Goal: Task Accomplishment & Management: Use online tool/utility

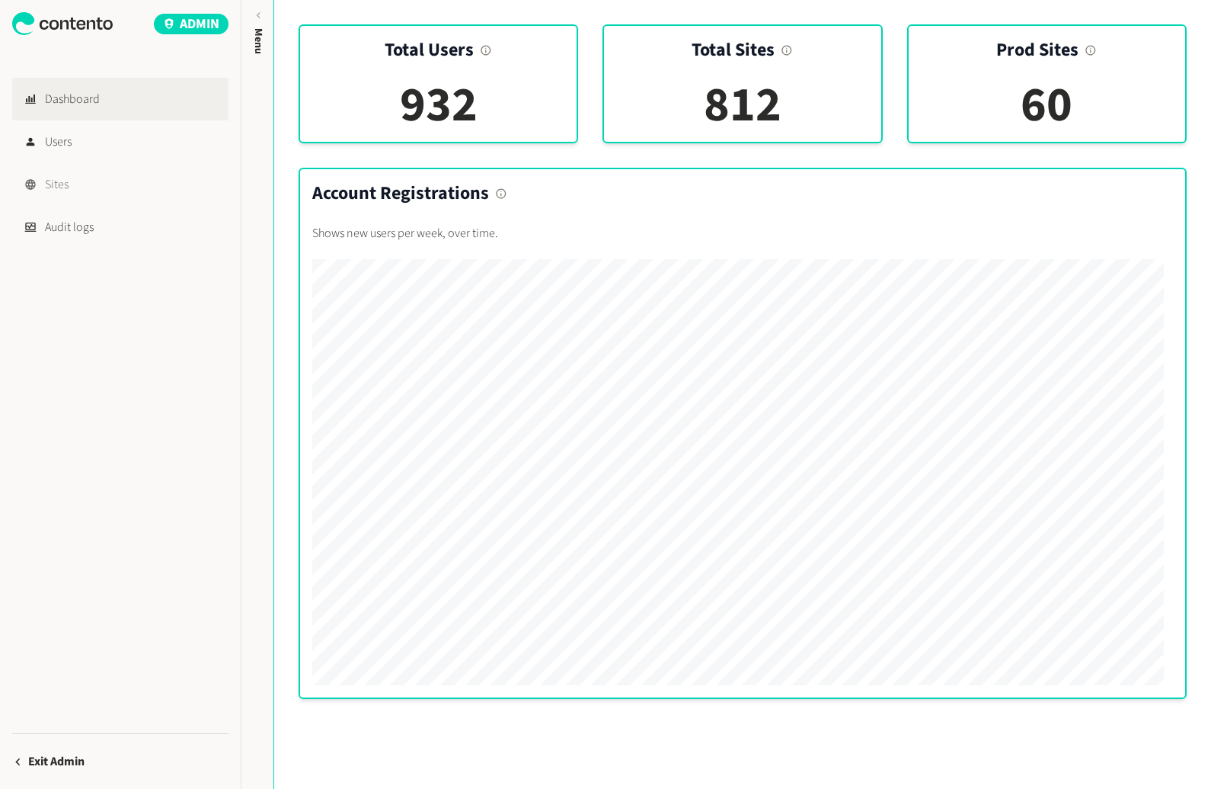
click at [86, 193] on link "Sites" at bounding box center [120, 184] width 216 height 43
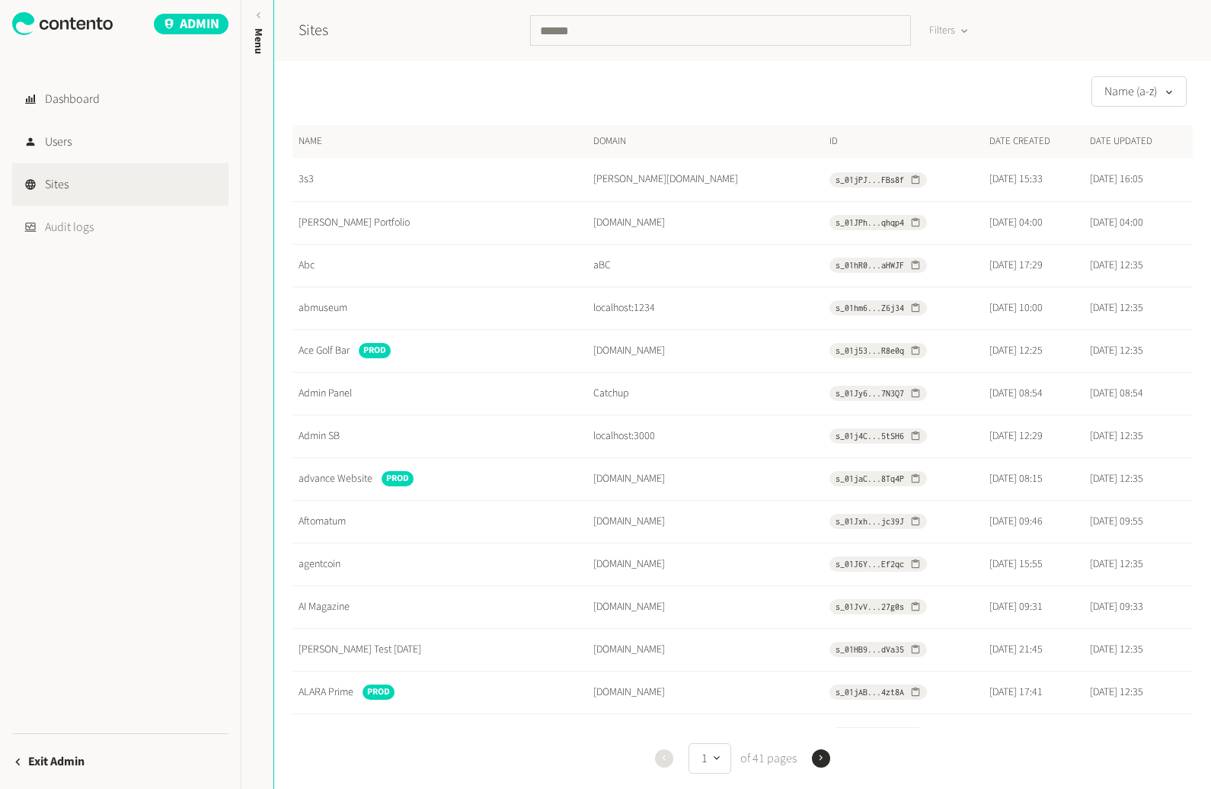
click at [84, 223] on link "Audit logs" at bounding box center [120, 227] width 216 height 43
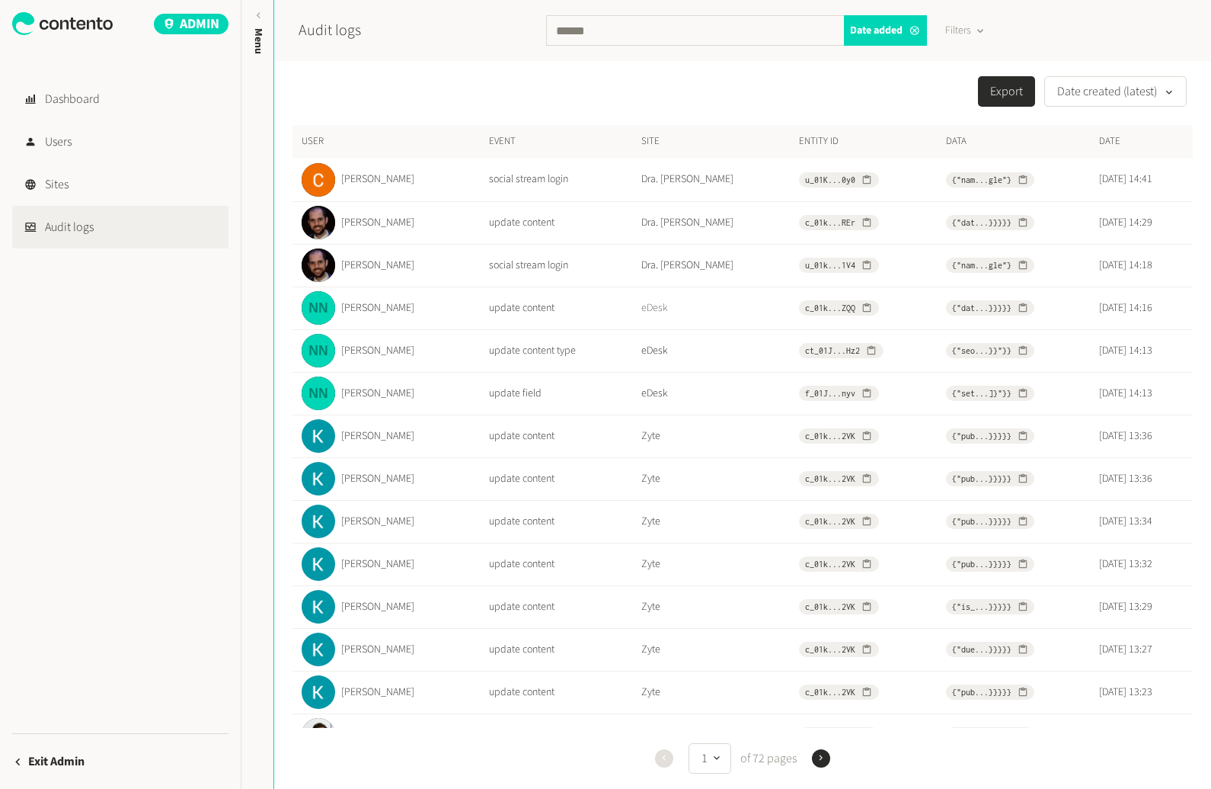
click at [642, 305] on link "eDesk" at bounding box center [655, 307] width 27 height 15
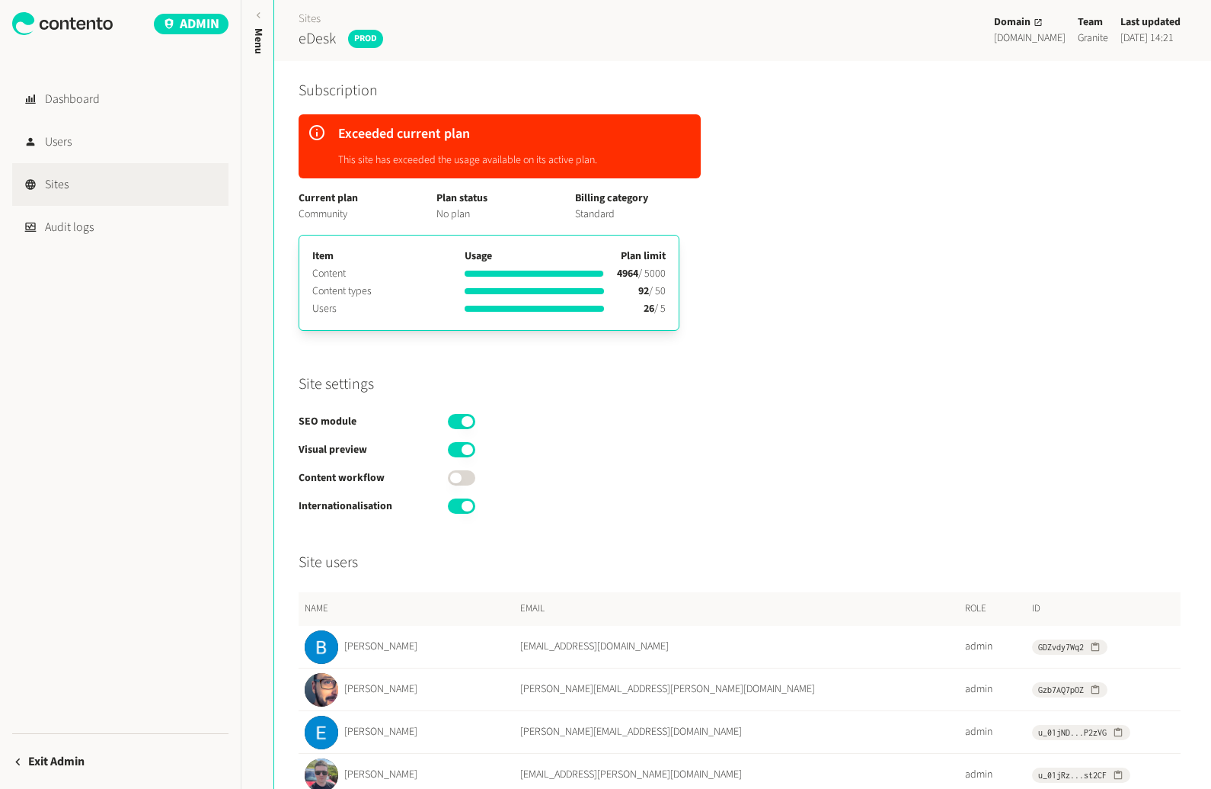
click at [110, 186] on link "Sites" at bounding box center [120, 184] width 216 height 43
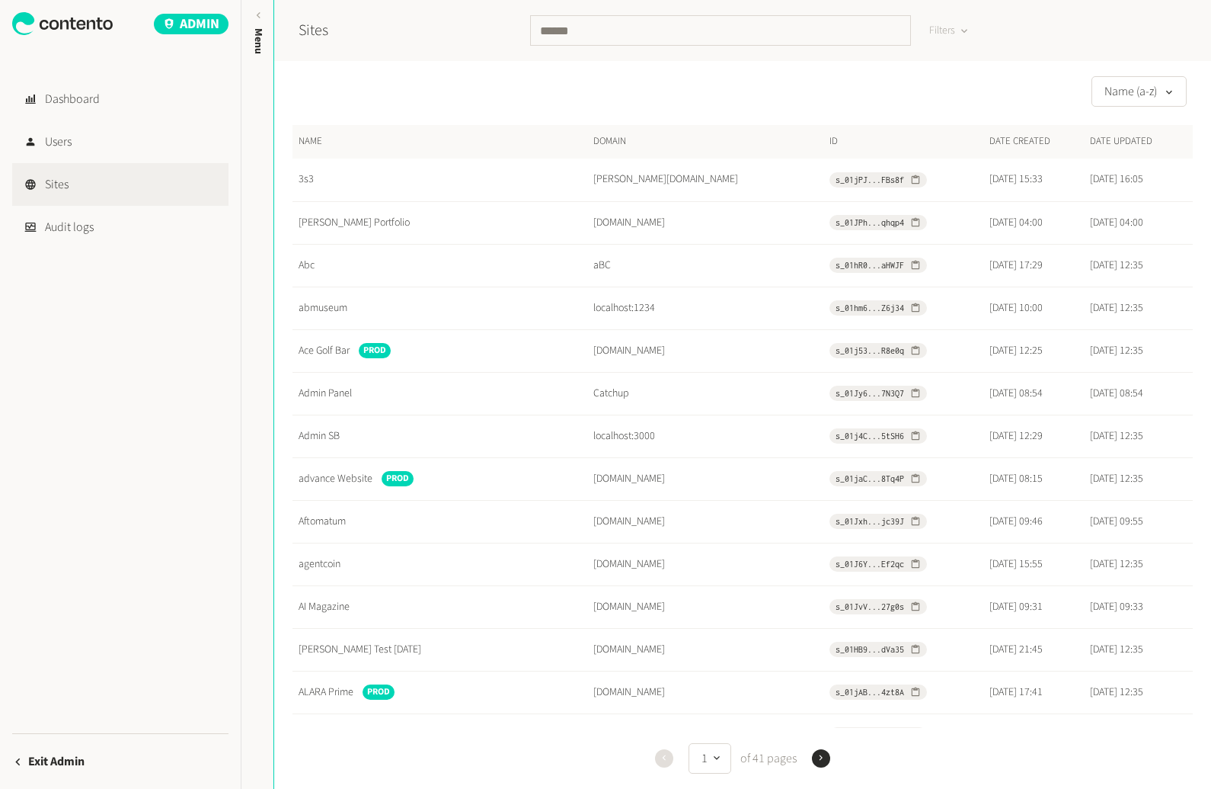
click at [946, 30] on button "Filters" at bounding box center [948, 31] width 62 height 28
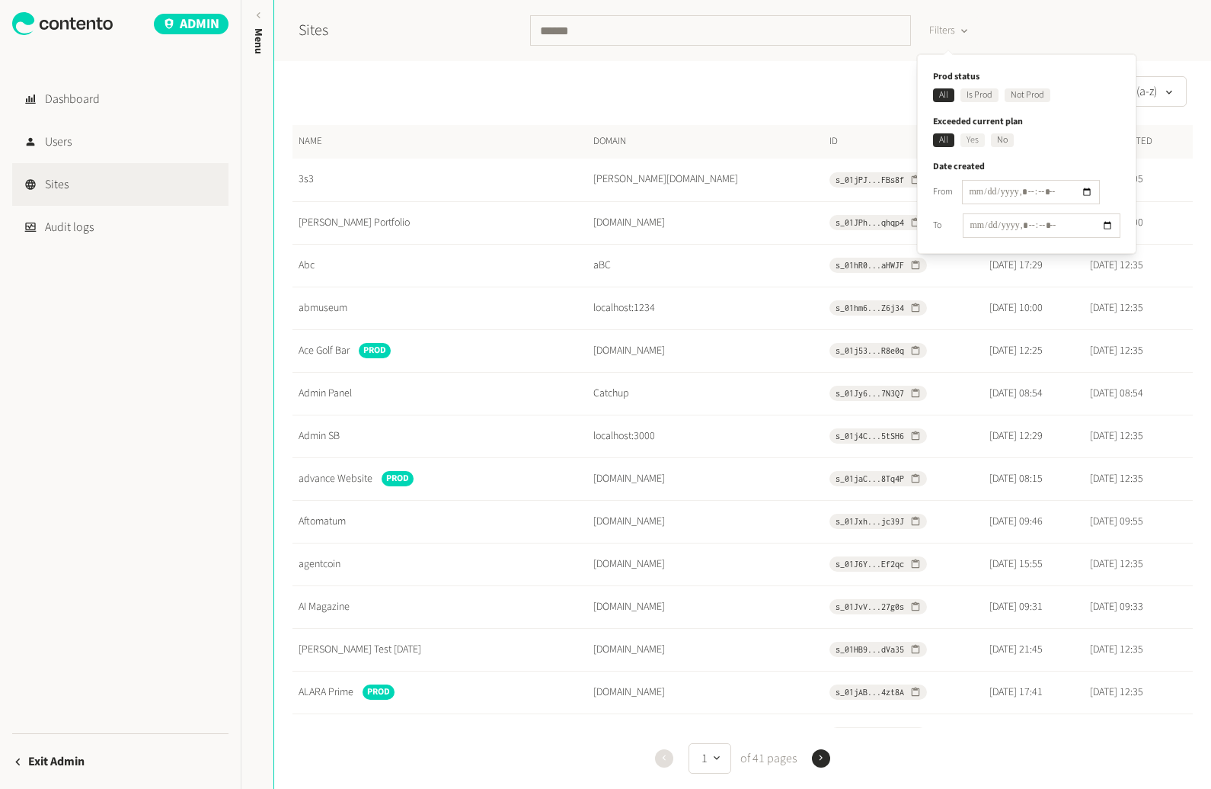
click at [971, 134] on div "Yes" at bounding box center [973, 140] width 18 height 14
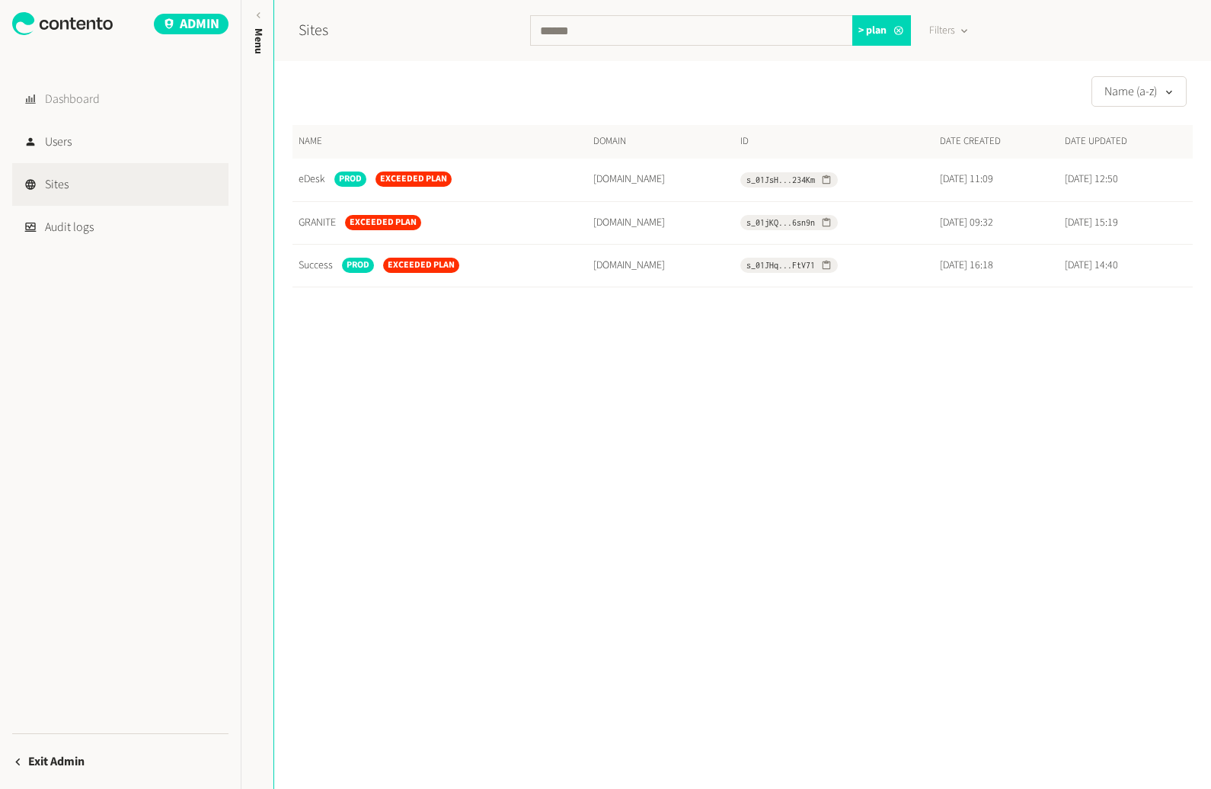
click at [104, 104] on link "Dashboard" at bounding box center [120, 99] width 216 height 43
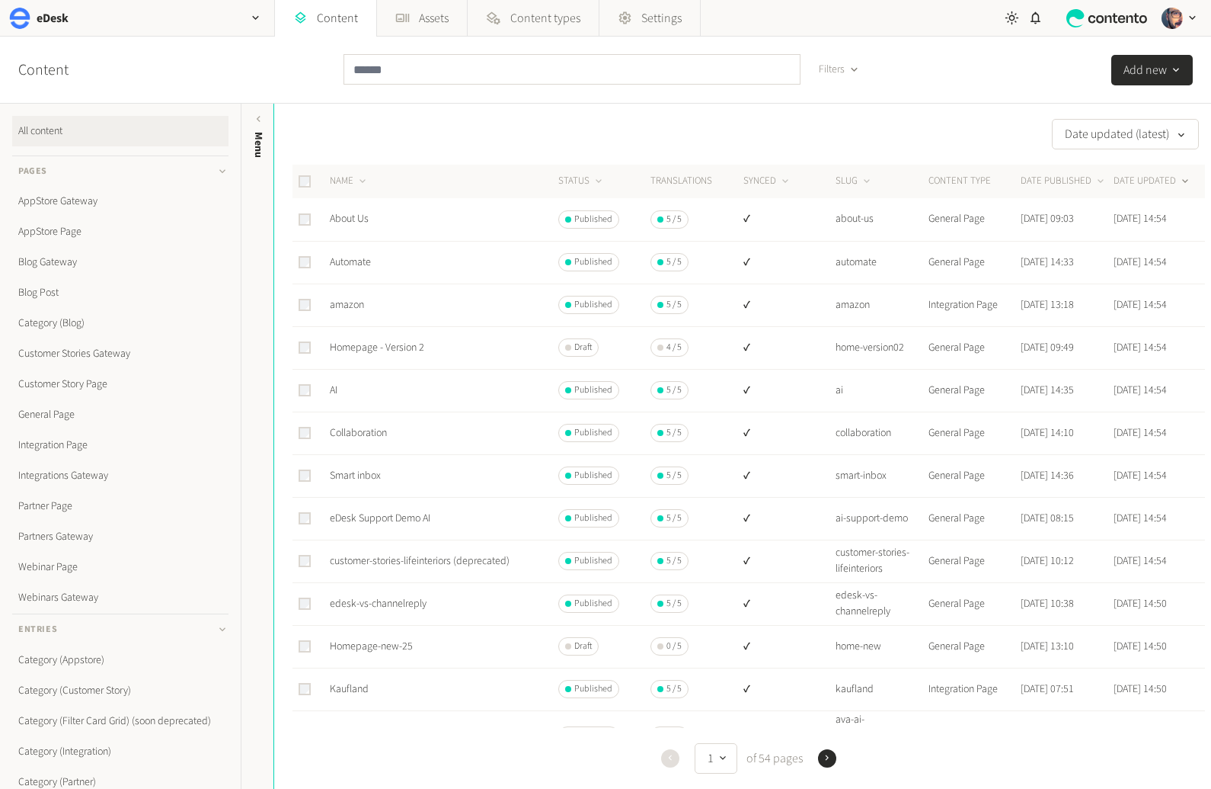
click at [852, 56] on button "Filters" at bounding box center [839, 69] width 65 height 30
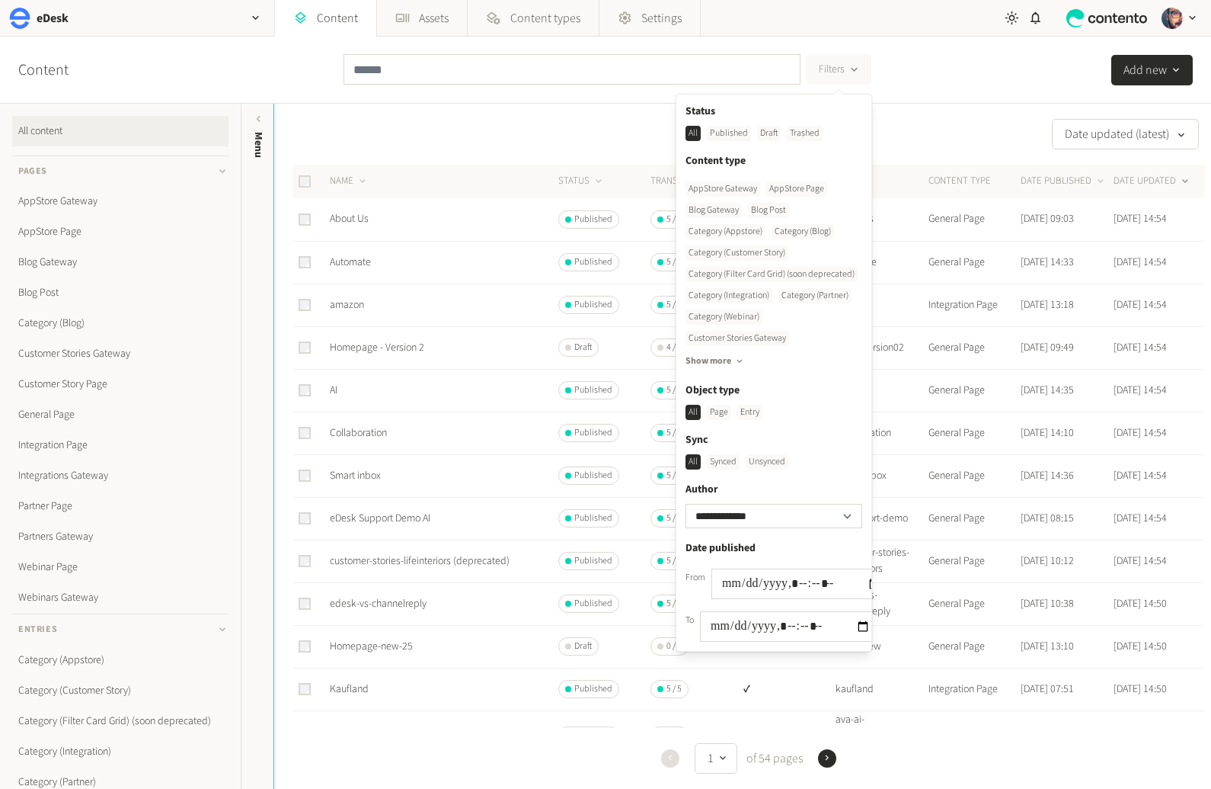
click at [776, 455] on div "Unsynced" at bounding box center [767, 461] width 43 height 15
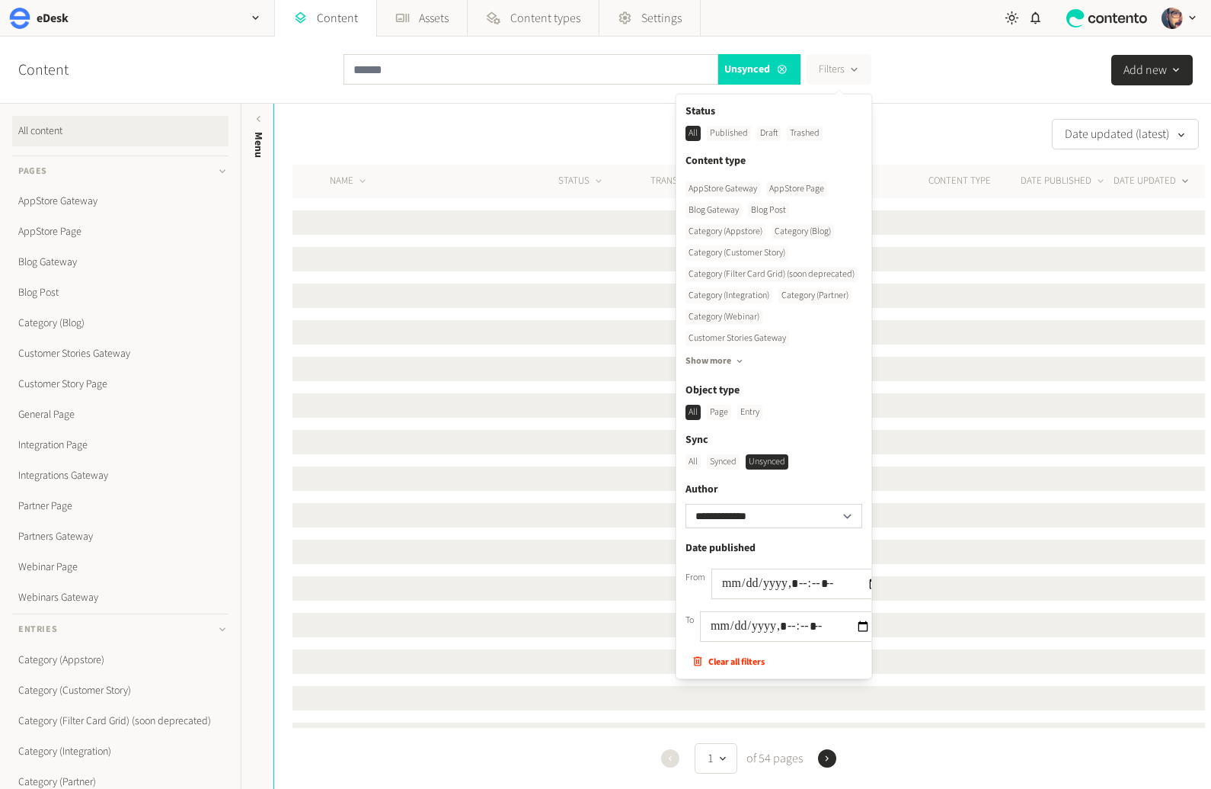
click at [930, 73] on div "**********" at bounding box center [605, 70] width 1211 height 67
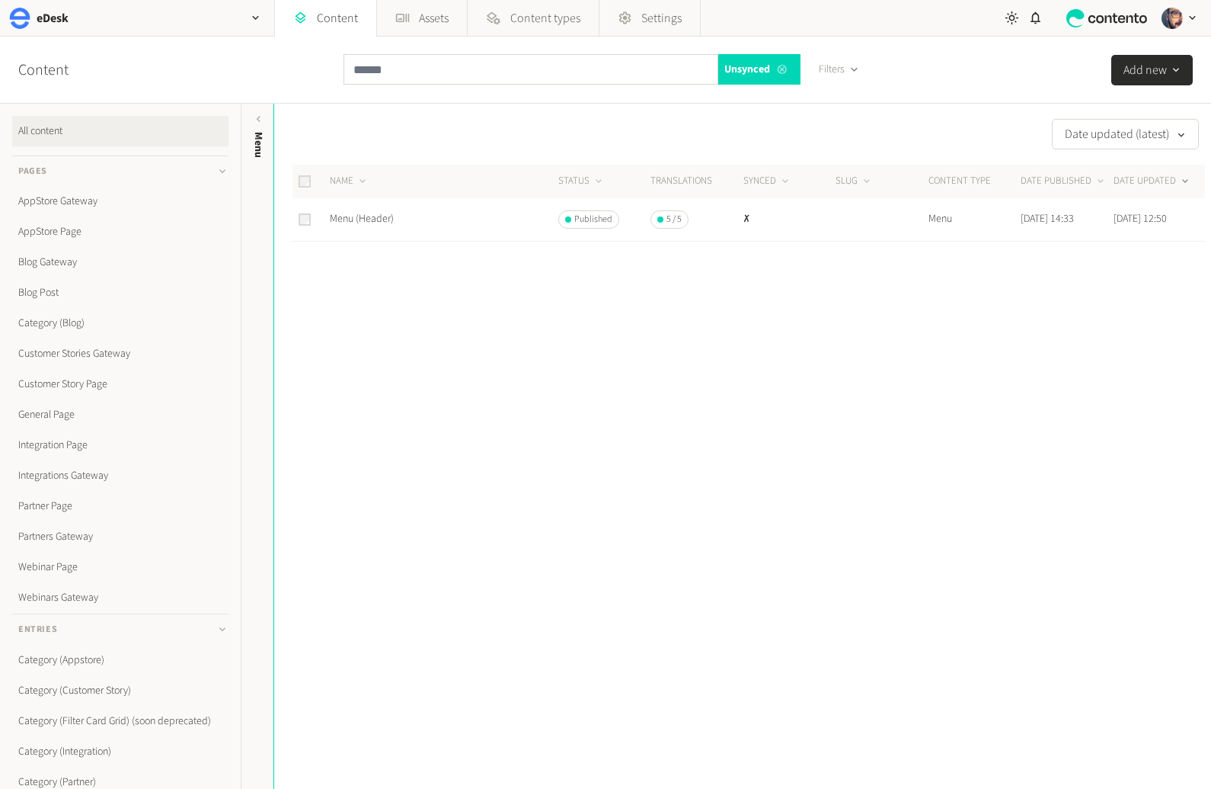
click at [779, 67] on icon at bounding box center [782, 69] width 12 height 11
click at [352, 23] on link "Content" at bounding box center [325, 18] width 101 height 37
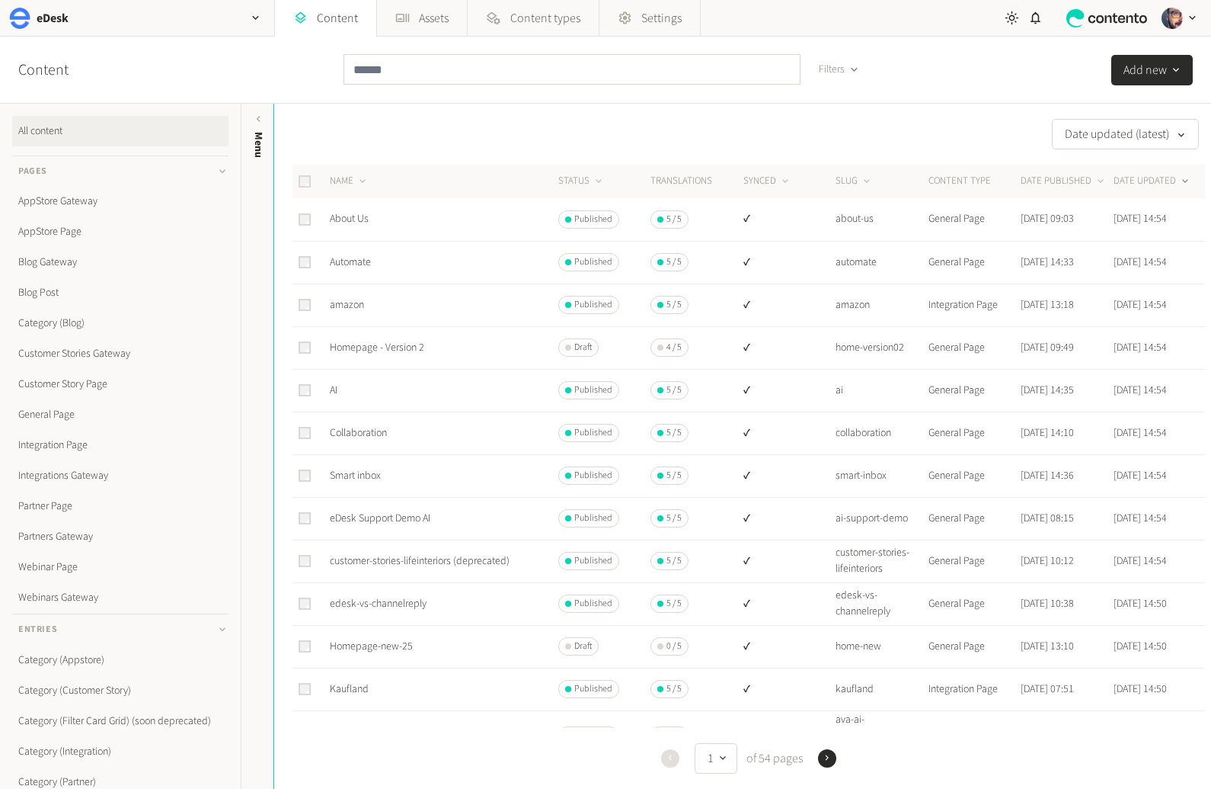
click at [844, 70] on span "Filters" at bounding box center [832, 70] width 26 height 16
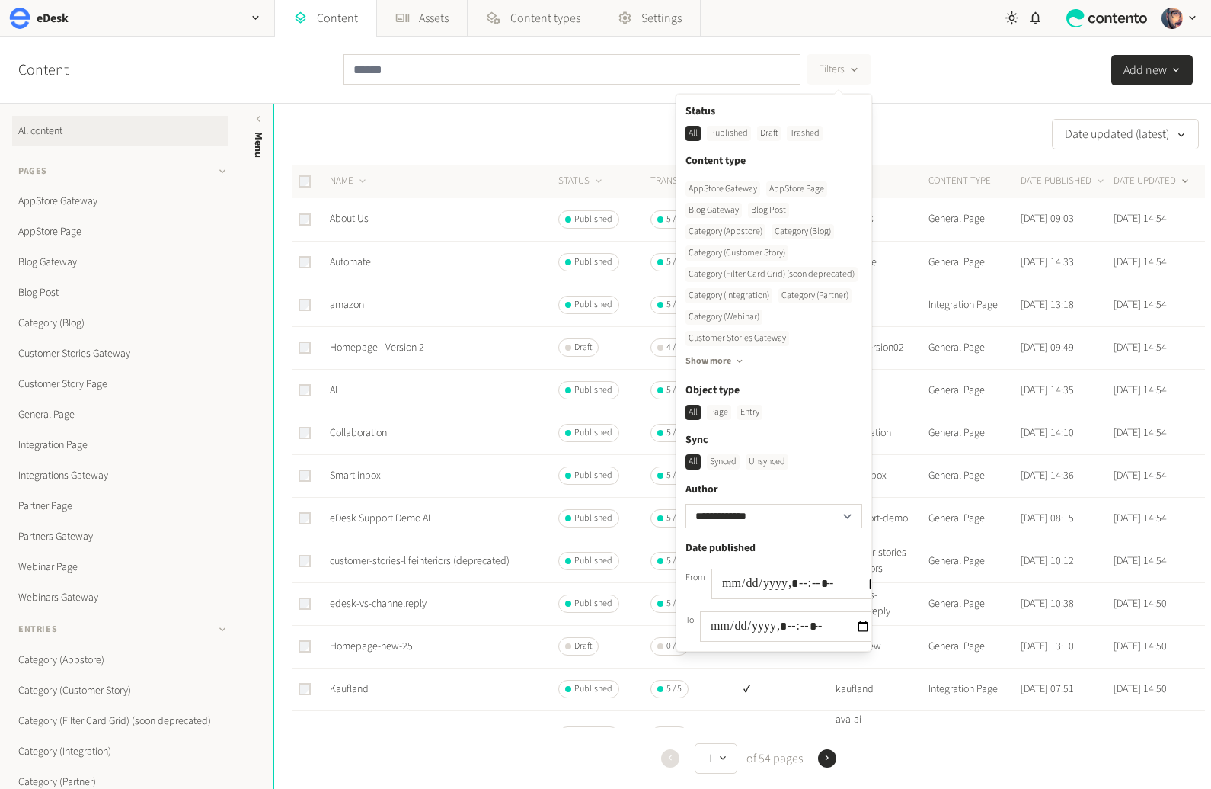
drag, startPoint x: 766, startPoint y: 456, endPoint x: 786, endPoint y: 446, distance: 22.1
click at [766, 456] on div "Unsynced" at bounding box center [767, 461] width 43 height 15
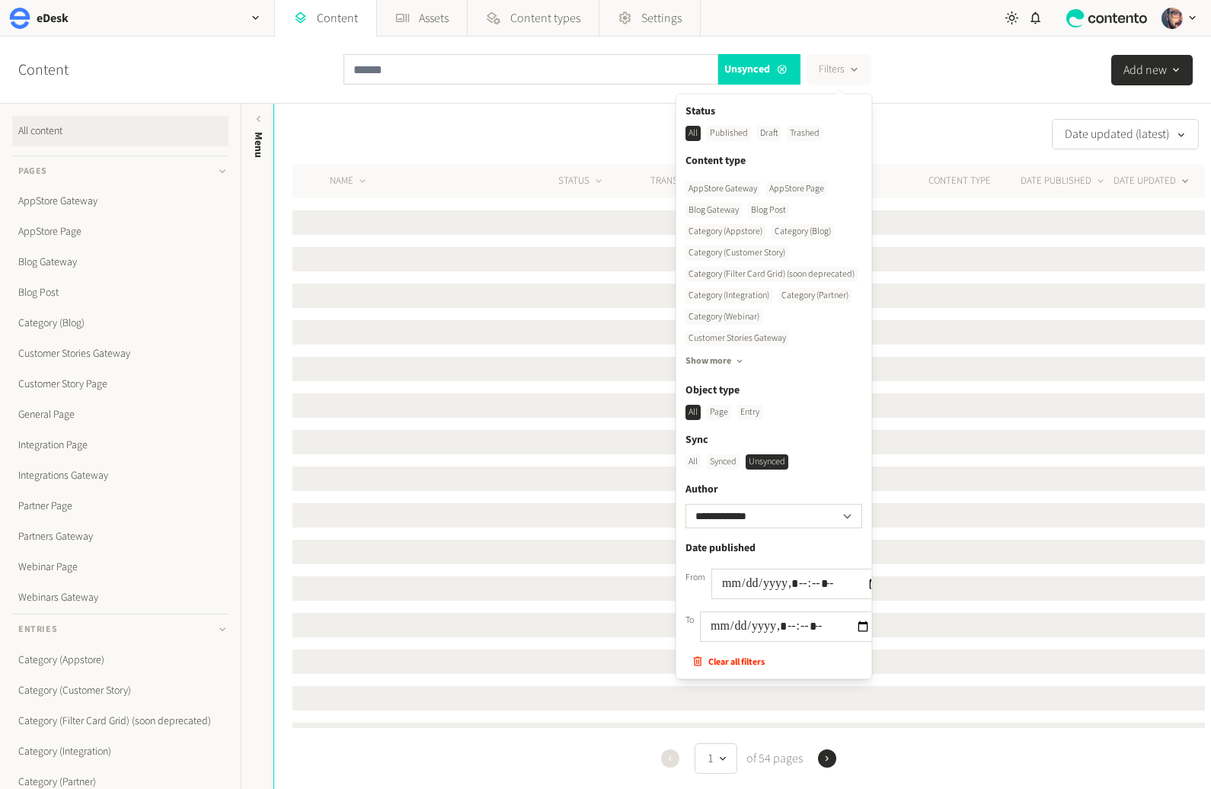
click at [1007, 44] on div "**********" at bounding box center [605, 70] width 1211 height 67
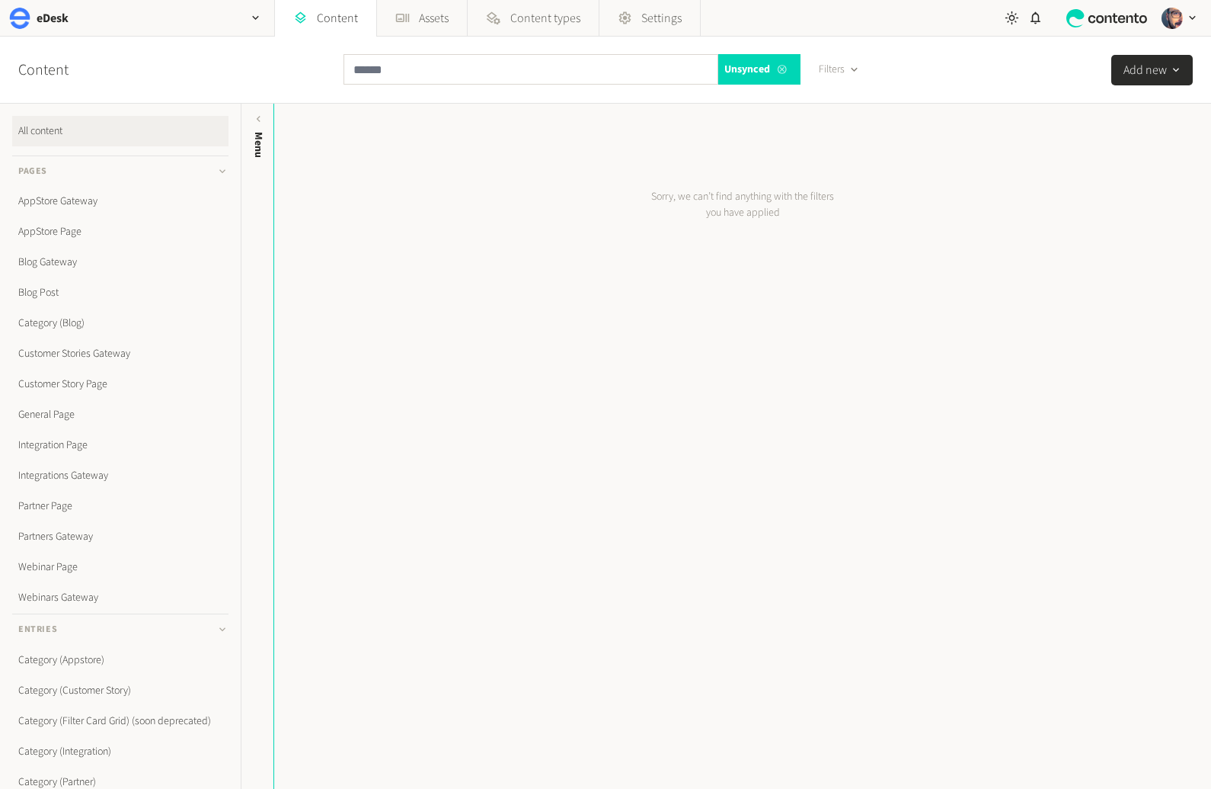
click at [780, 66] on icon at bounding box center [782, 69] width 12 height 11
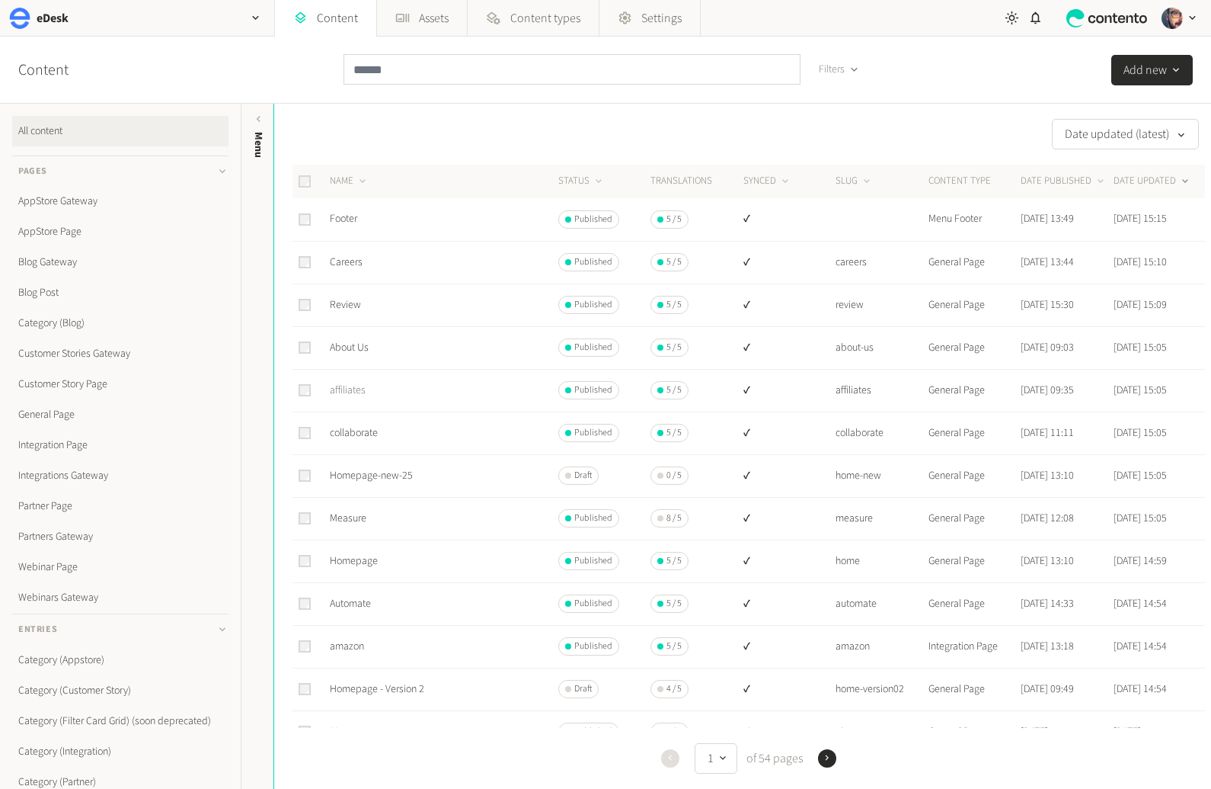
click at [350, 389] on link "affiliates" at bounding box center [348, 389] width 36 height 15
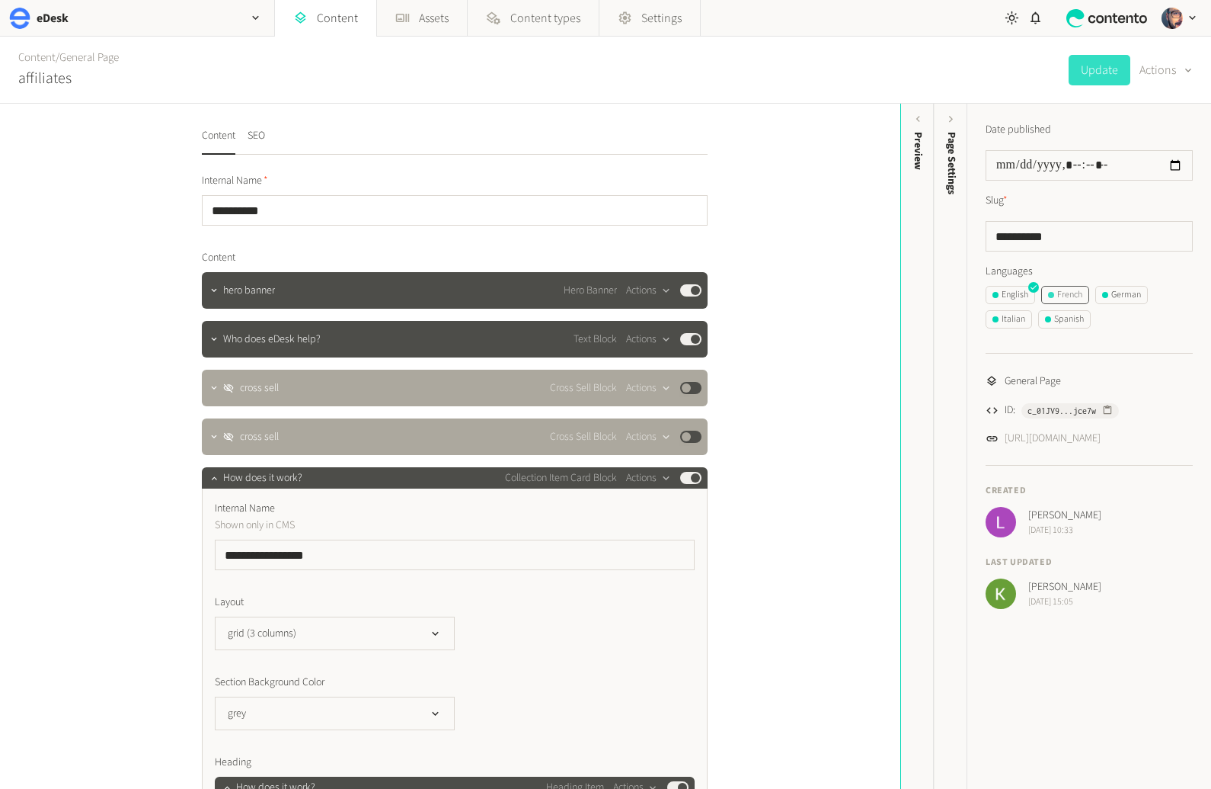
click at [1082, 291] on div "French" at bounding box center [1065, 295] width 34 height 14
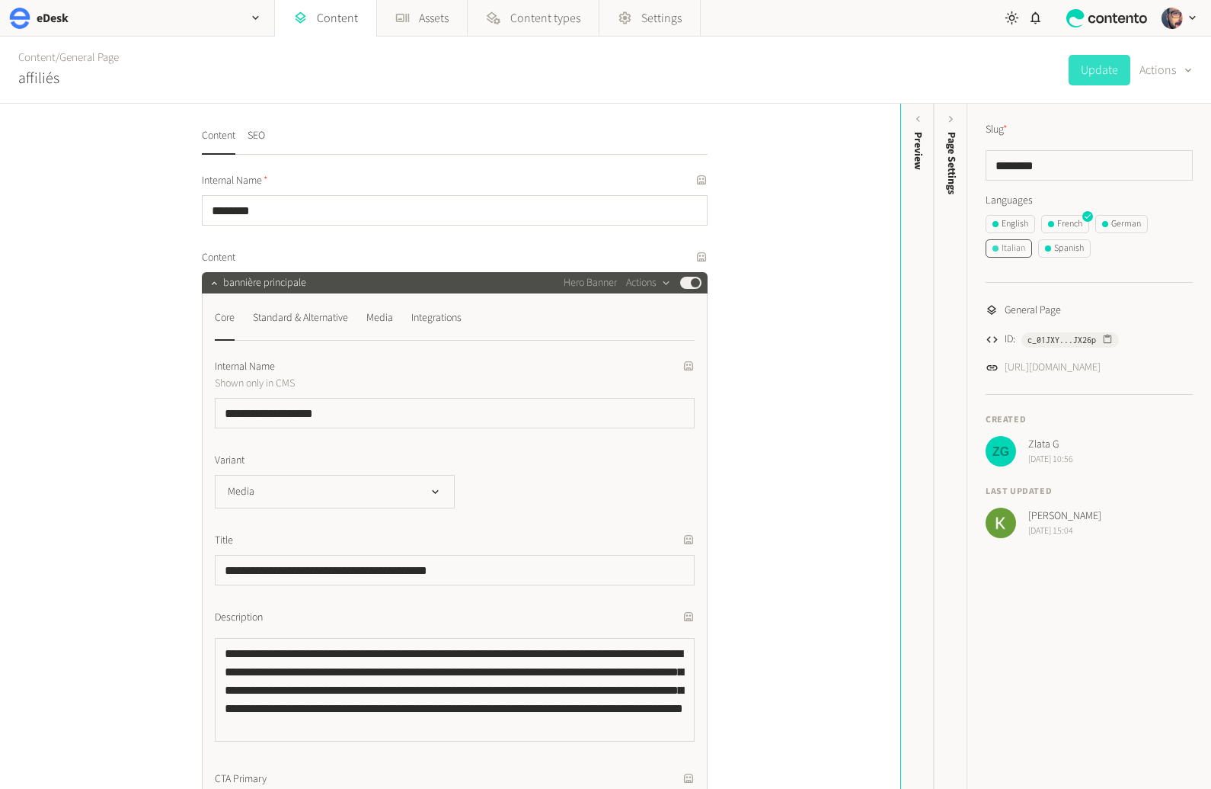
click at [1010, 250] on div "Italian" at bounding box center [1009, 249] width 33 height 14
click at [1162, 70] on button "Actions" at bounding box center [1166, 70] width 53 height 30
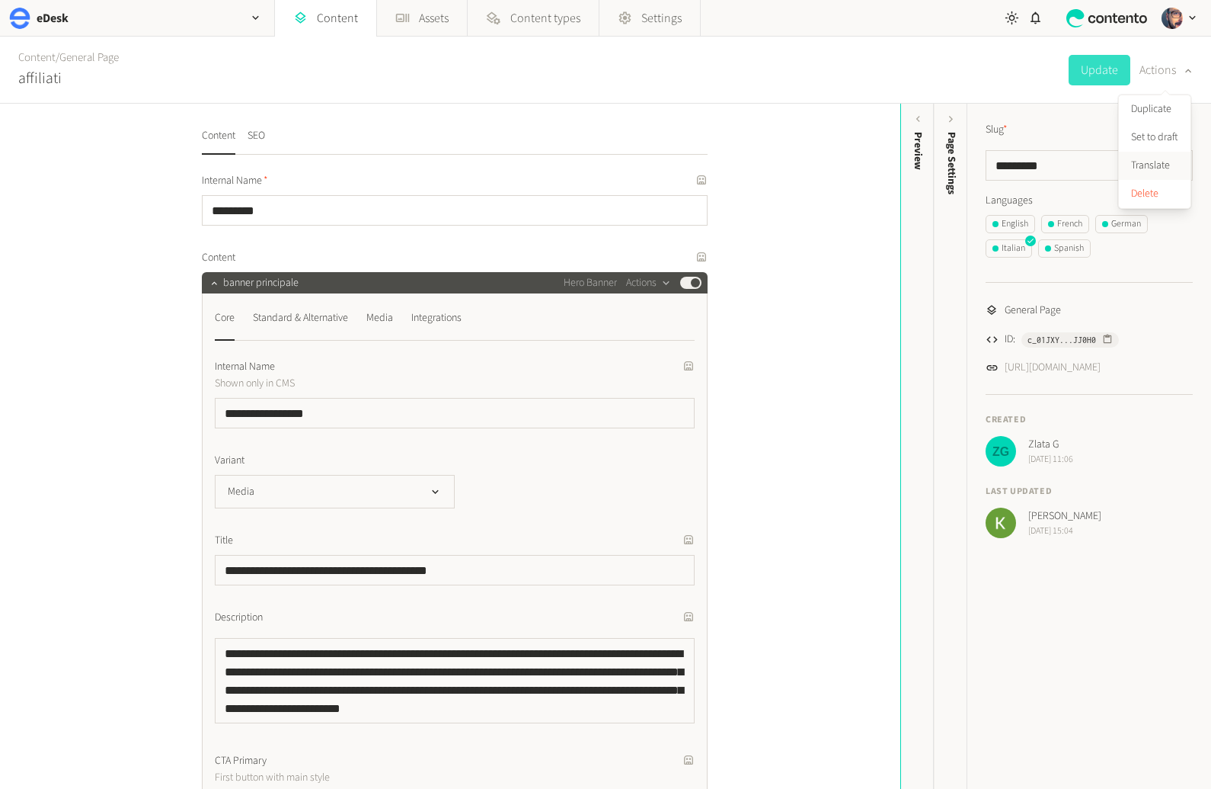
click at [1150, 158] on button "Translate" at bounding box center [1155, 166] width 72 height 28
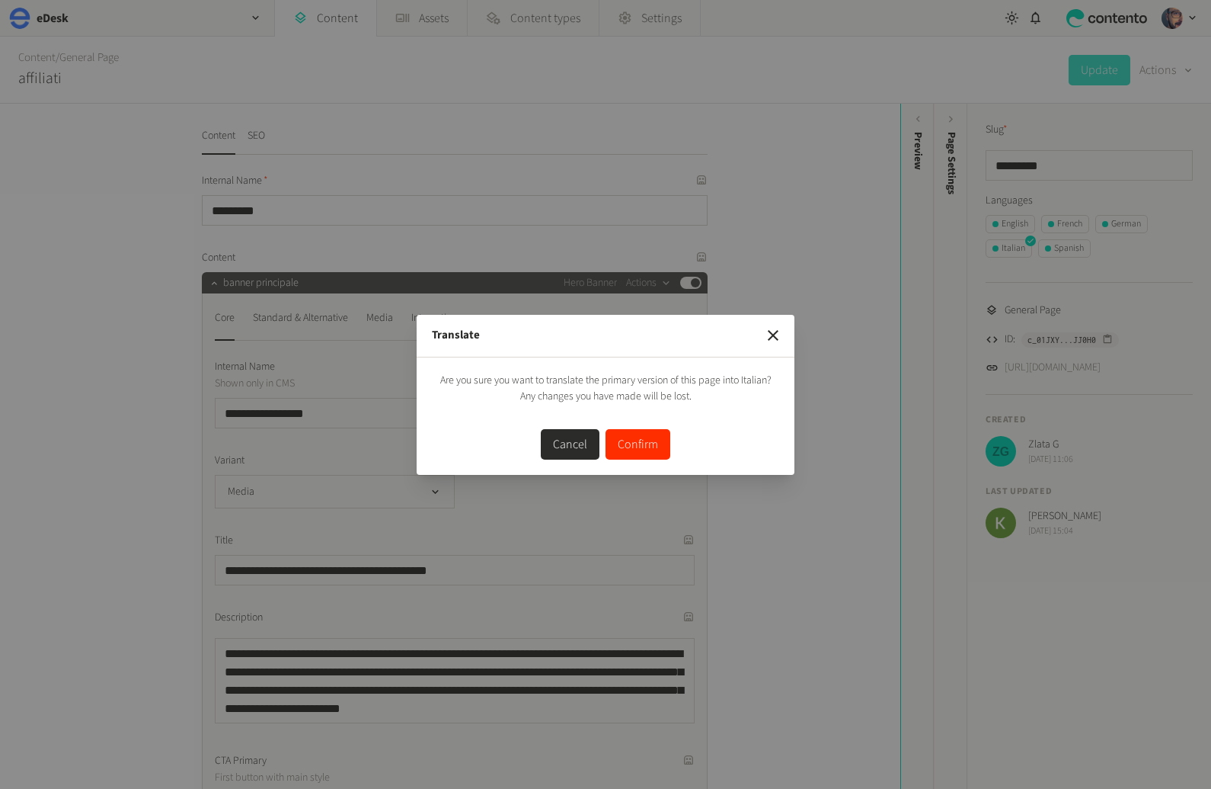
drag, startPoint x: 639, startPoint y: 443, endPoint x: 706, endPoint y: 442, distance: 66.3
click at [640, 443] on button "Confirm" at bounding box center [638, 444] width 65 height 30
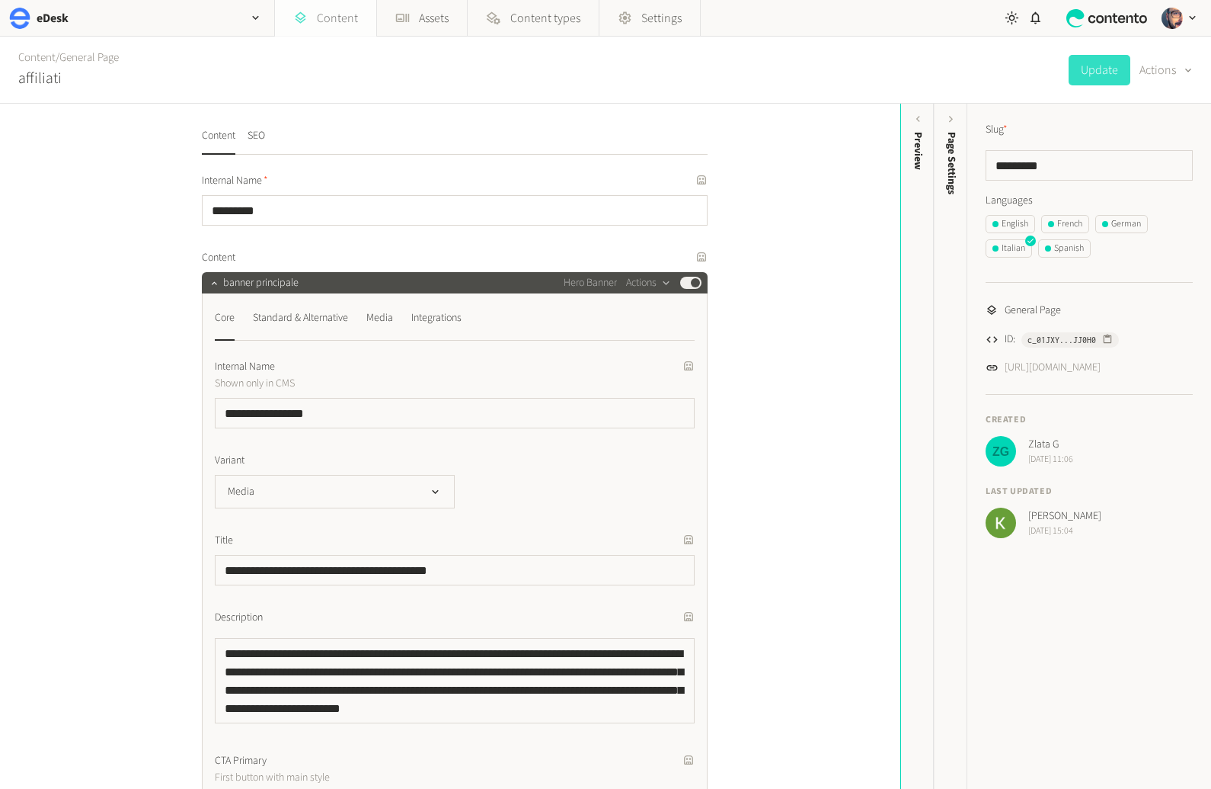
click at [345, 18] on link "Content" at bounding box center [325, 18] width 101 height 37
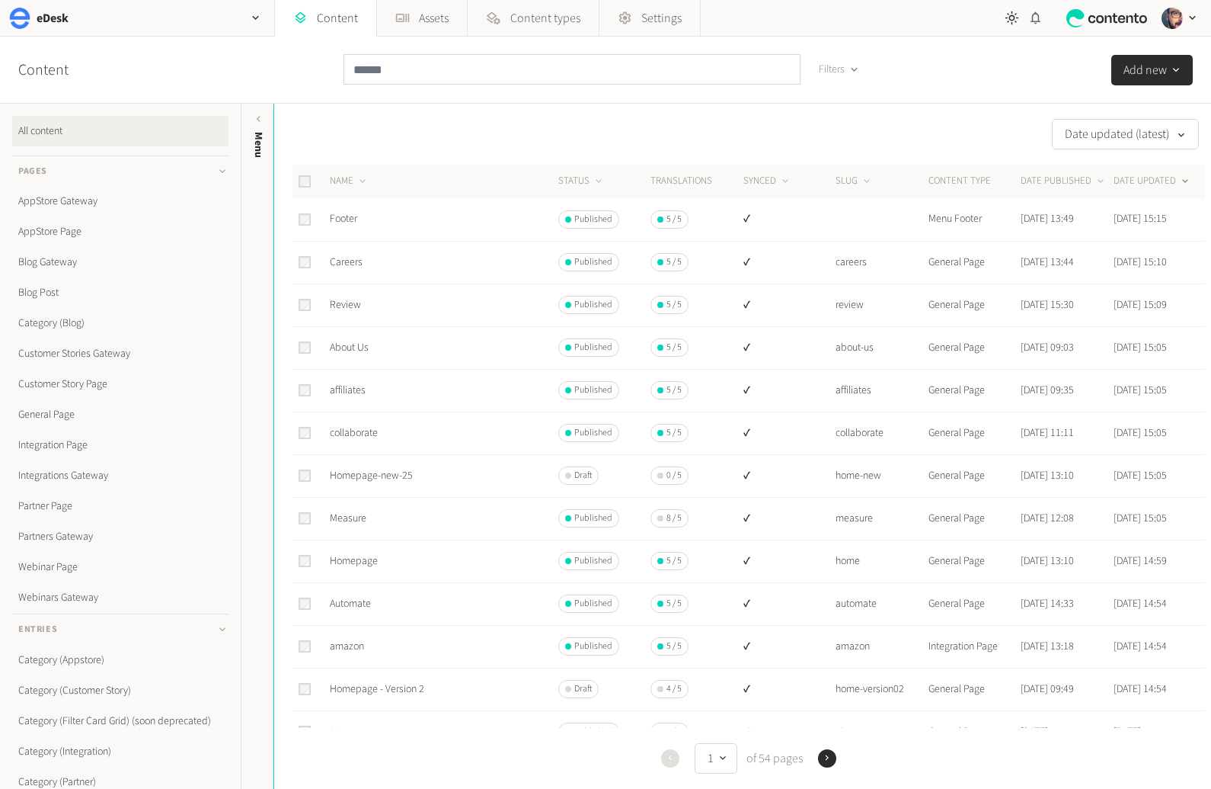
click at [1040, 21] on icon "button" at bounding box center [1036, 18] width 10 height 12
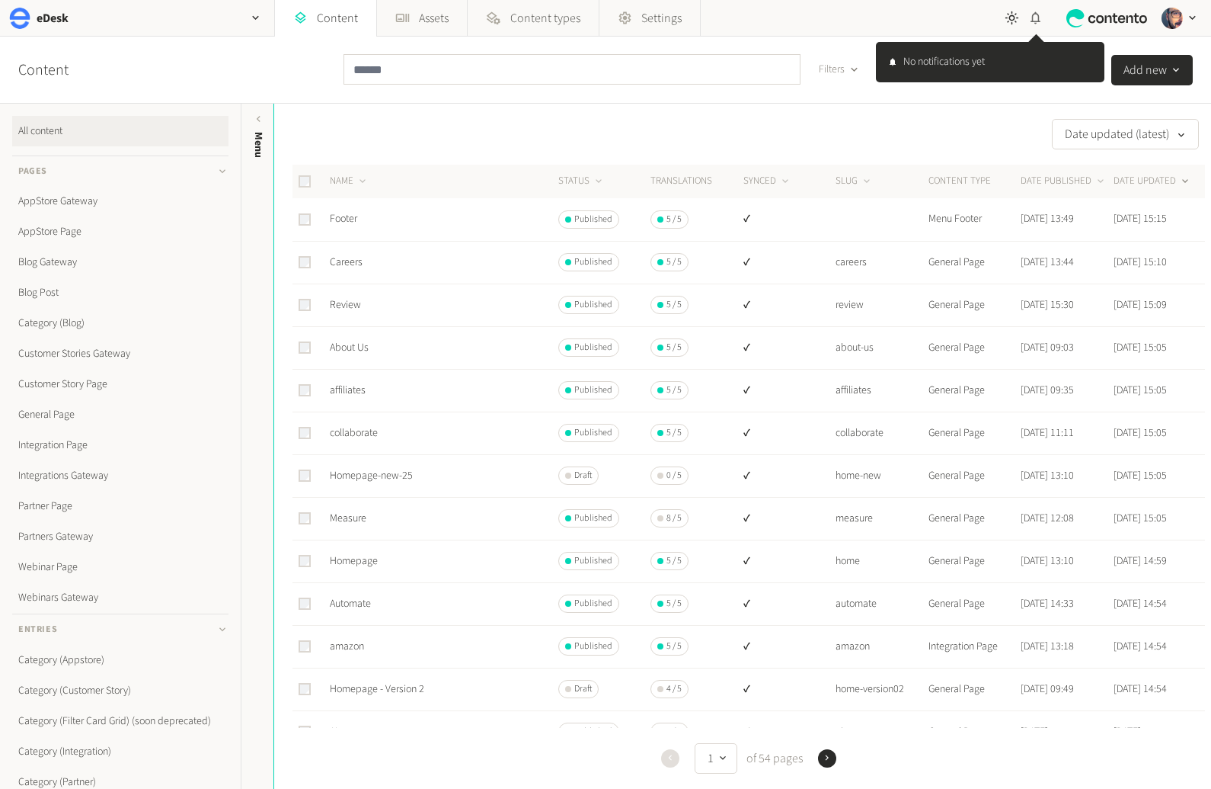
click at [1040, 21] on icon "button" at bounding box center [1036, 18] width 10 height 12
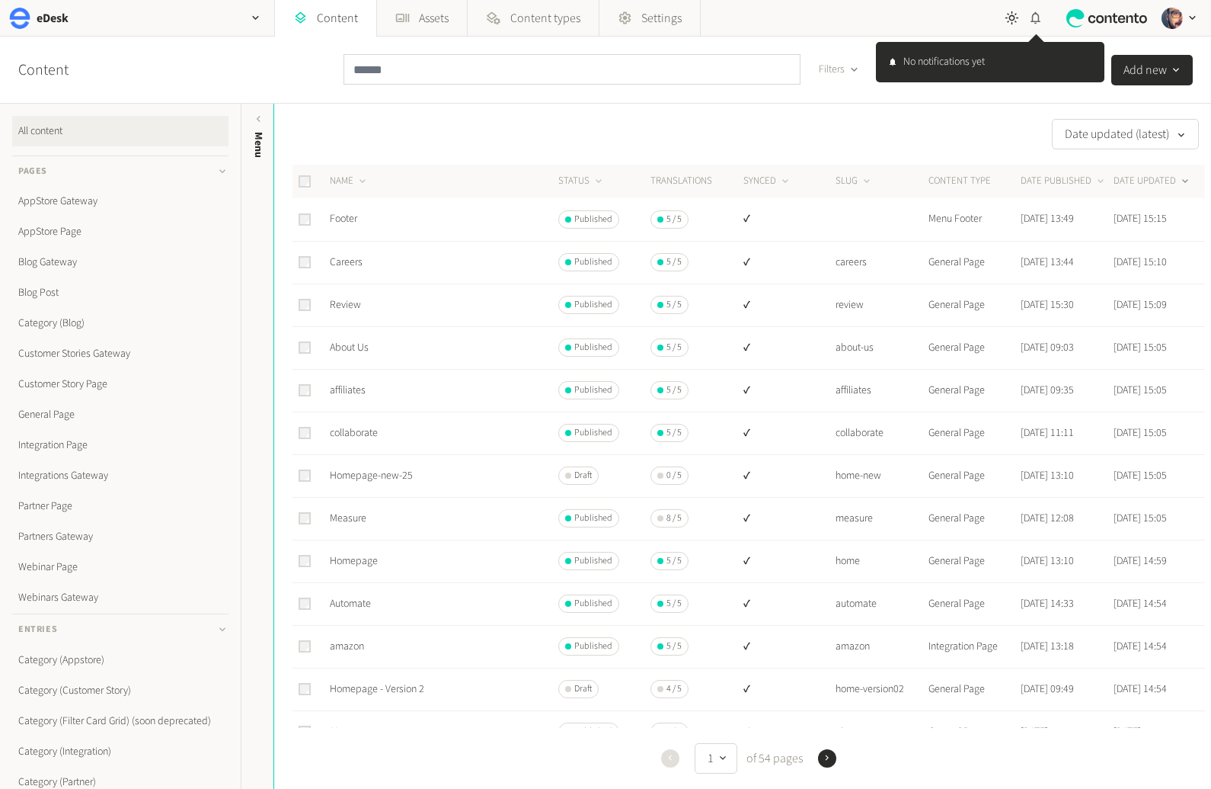
click at [1040, 21] on icon "button" at bounding box center [1036, 18] width 10 height 12
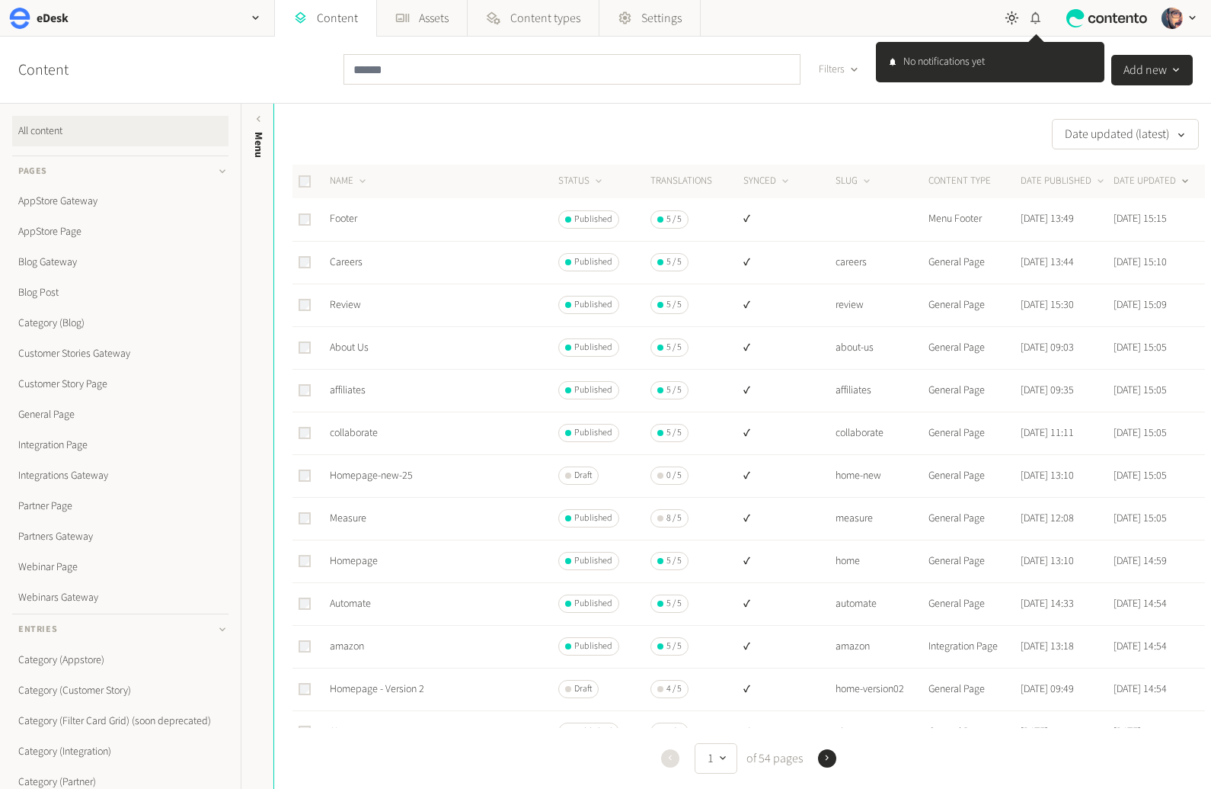
click at [1040, 21] on icon "button" at bounding box center [1036, 18] width 10 height 12
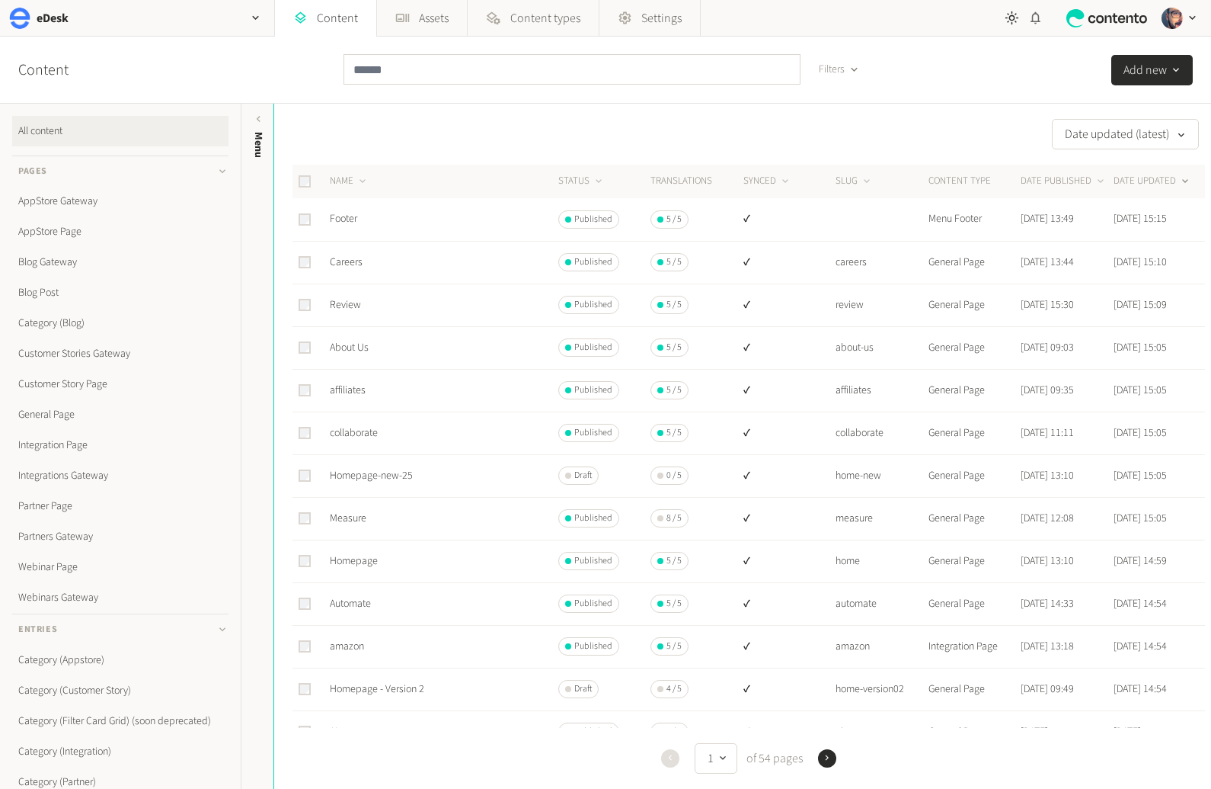
click at [1040, 21] on icon "button" at bounding box center [1036, 18] width 10 height 12
click at [1041, 21] on icon "button" at bounding box center [1036, 18] width 14 height 14
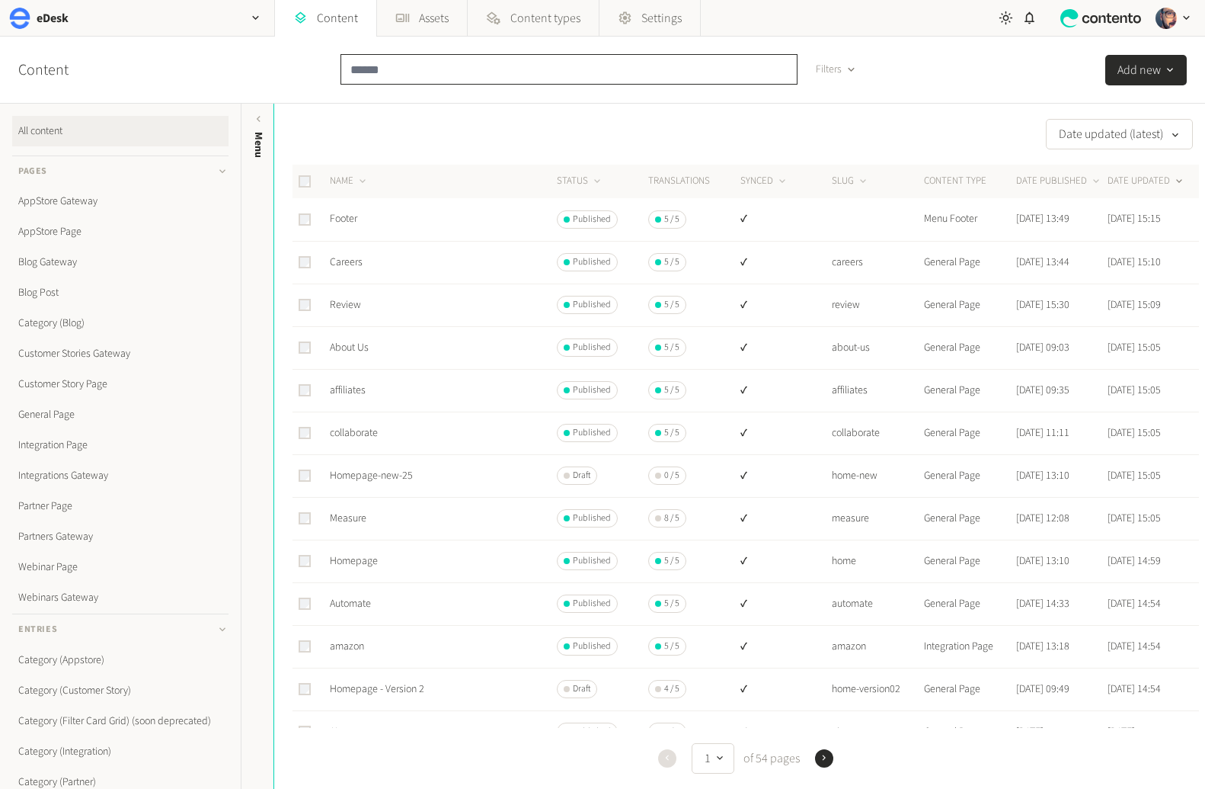
click at [453, 59] on input "text" at bounding box center [569, 69] width 457 height 30
click at [348, 603] on link "Automate" at bounding box center [350, 603] width 41 height 15
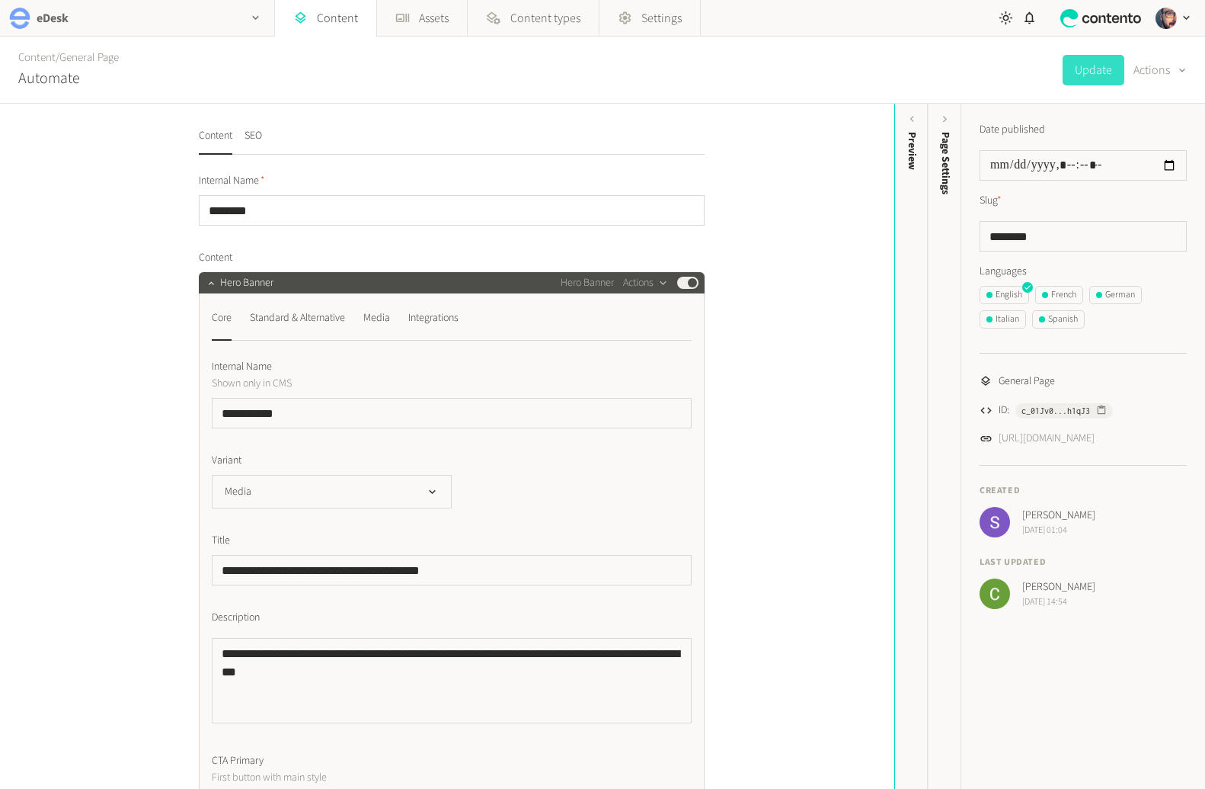
click at [160, 11] on div "eDesk" at bounding box center [137, 18] width 274 height 36
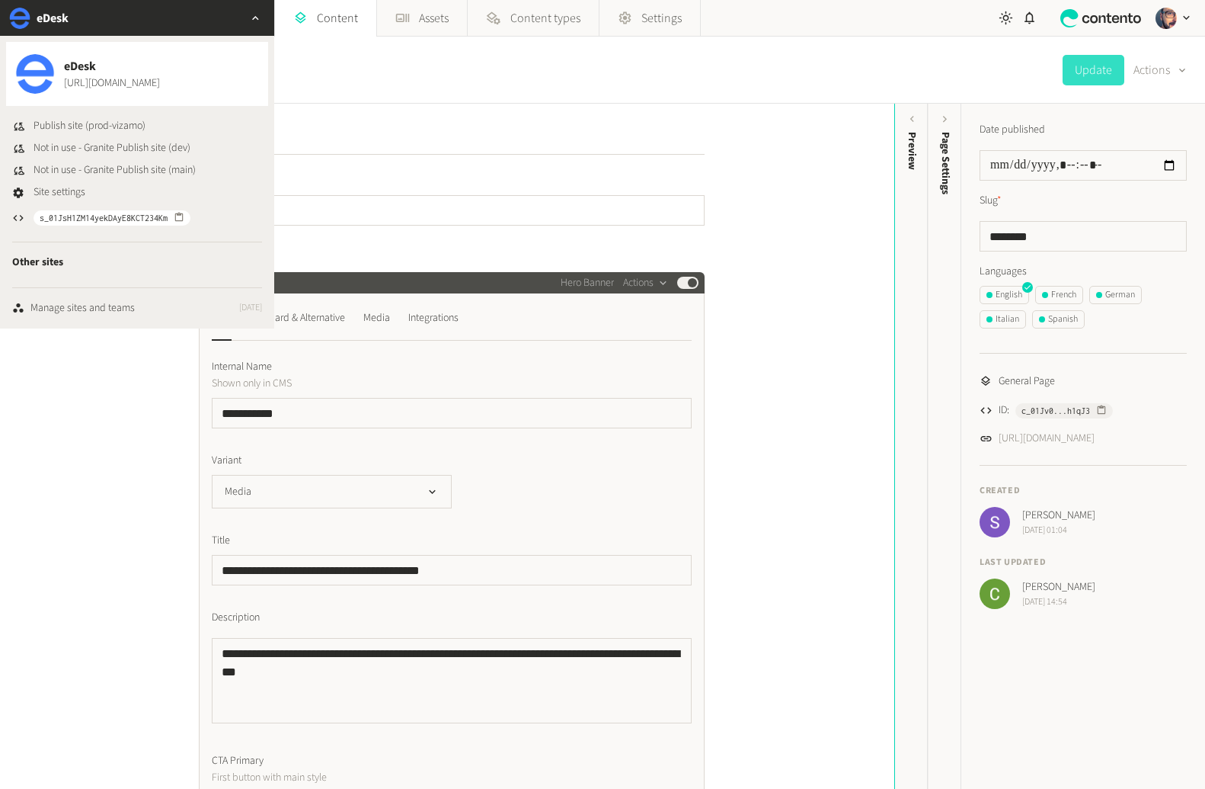
click at [255, 14] on icon "button" at bounding box center [255, 17] width 13 height 13
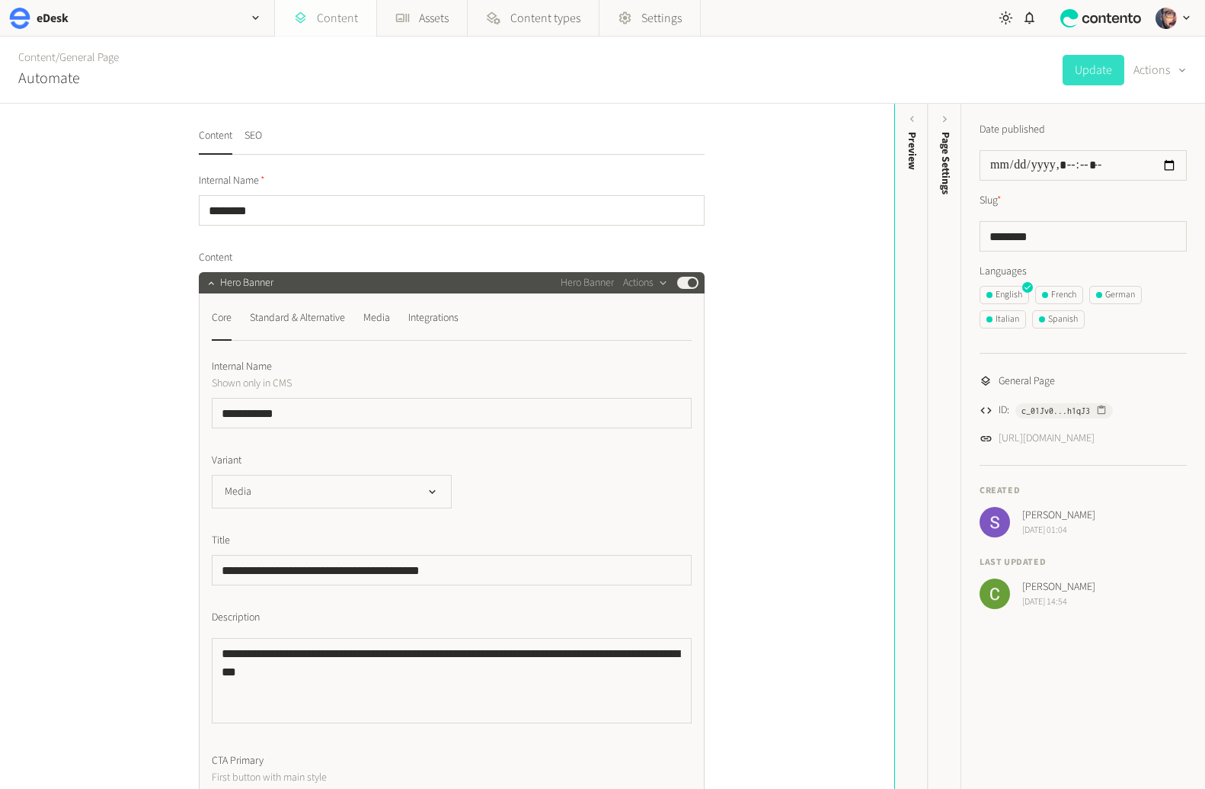
click at [322, 17] on link "Content" at bounding box center [325, 18] width 101 height 37
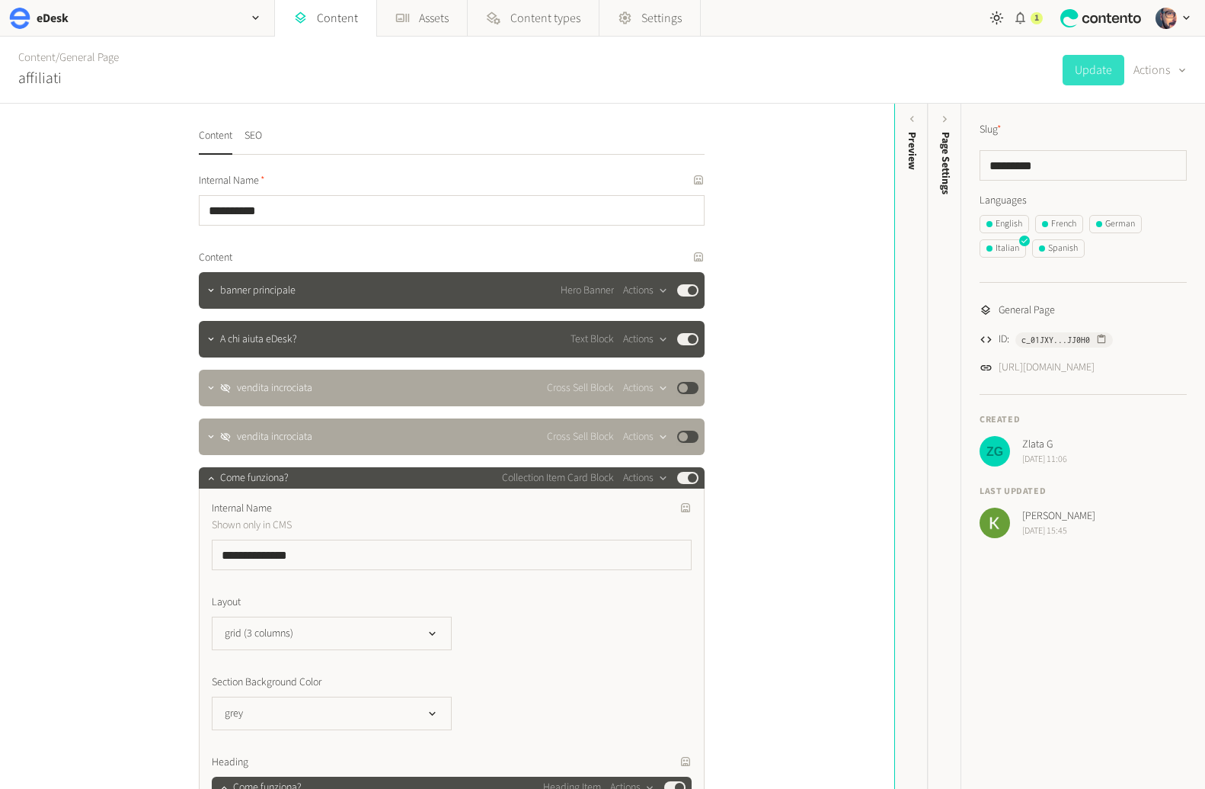
click at [1020, 14] on icon "button" at bounding box center [1021, 18] width 10 height 12
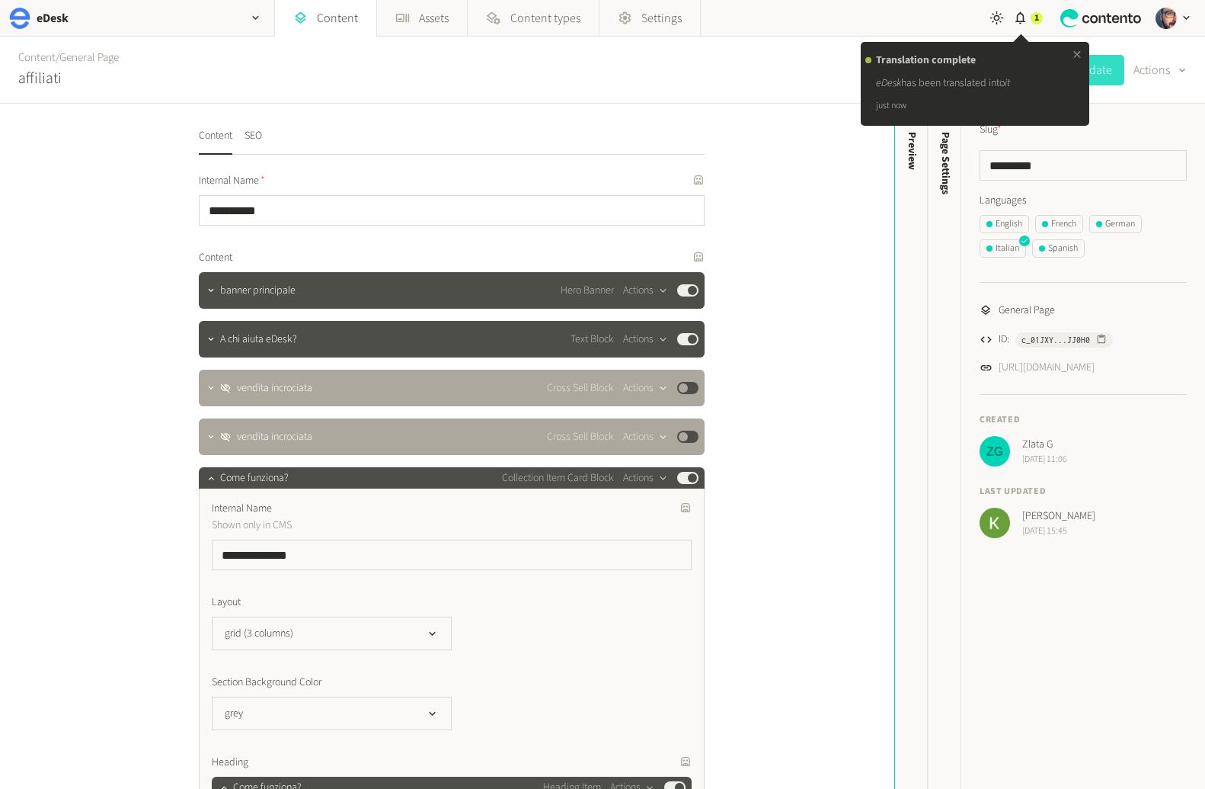
click at [1081, 56] on icon at bounding box center [1077, 54] width 12 height 13
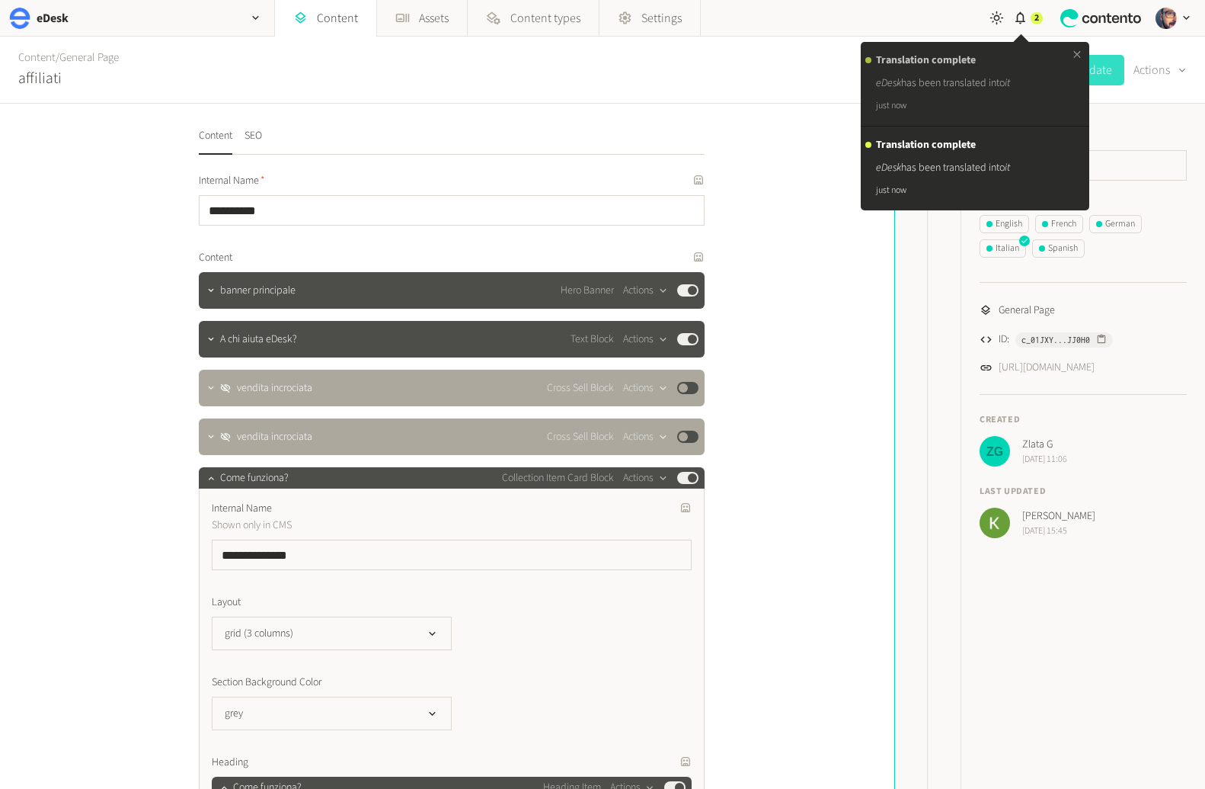
click at [1077, 54] on icon at bounding box center [1077, 54] width 7 height 7
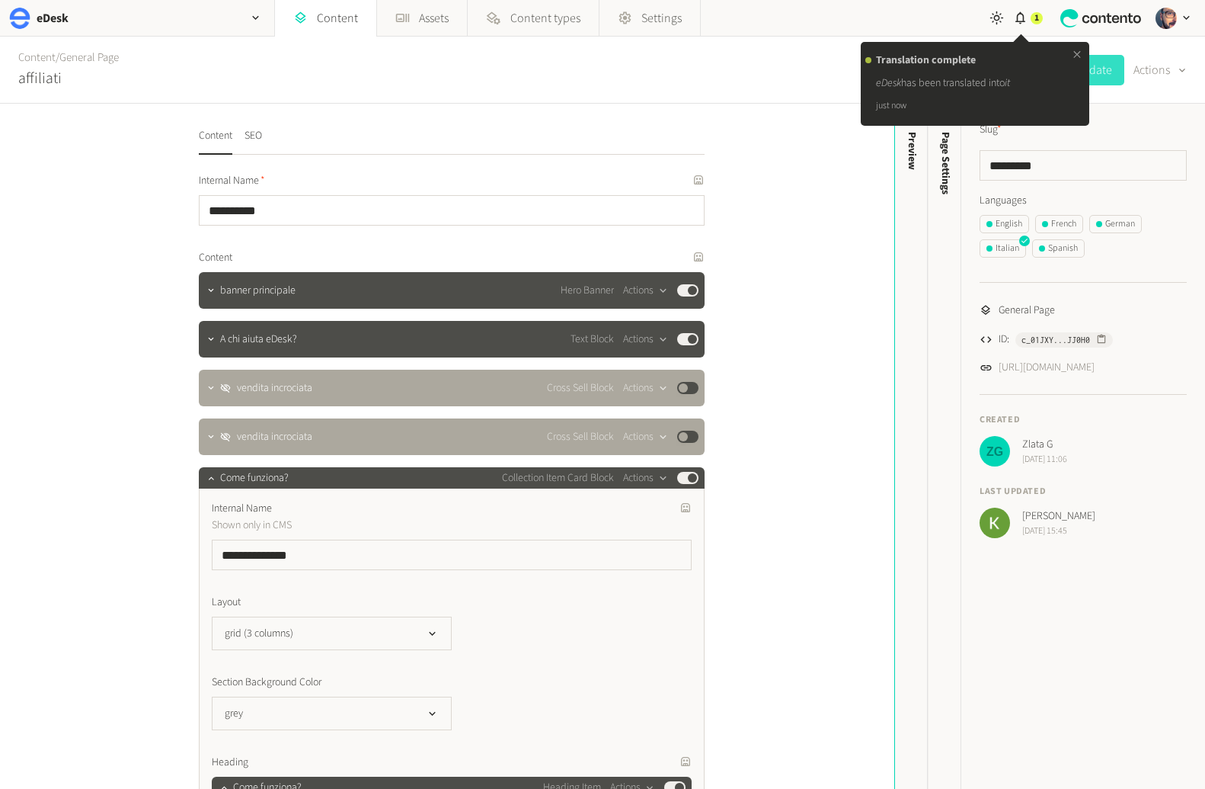
click at [1076, 52] on icon at bounding box center [1077, 54] width 12 height 13
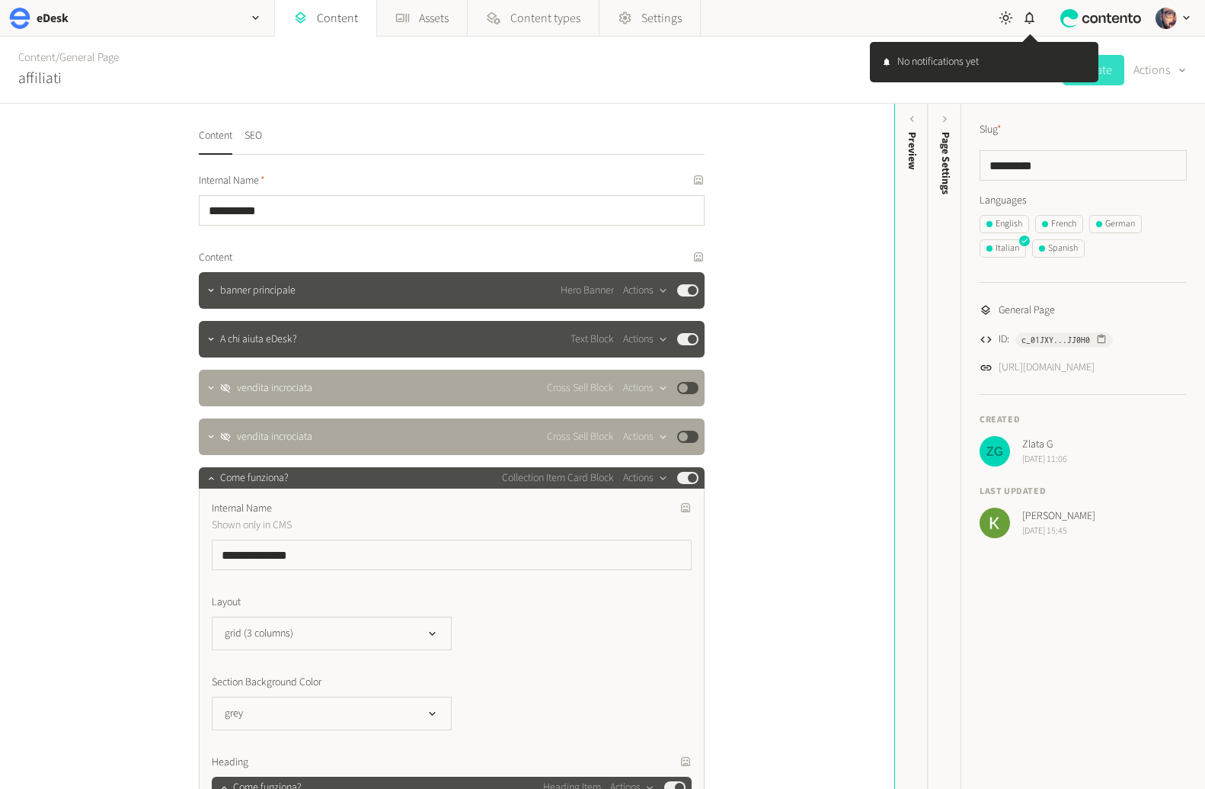
click at [1165, 91] on div "Update Actions" at bounding box center [1125, 70] width 124 height 66
click at [1157, 68] on button "Actions" at bounding box center [1160, 70] width 53 height 30
click at [1158, 167] on button "Translate" at bounding box center [1149, 166] width 72 height 28
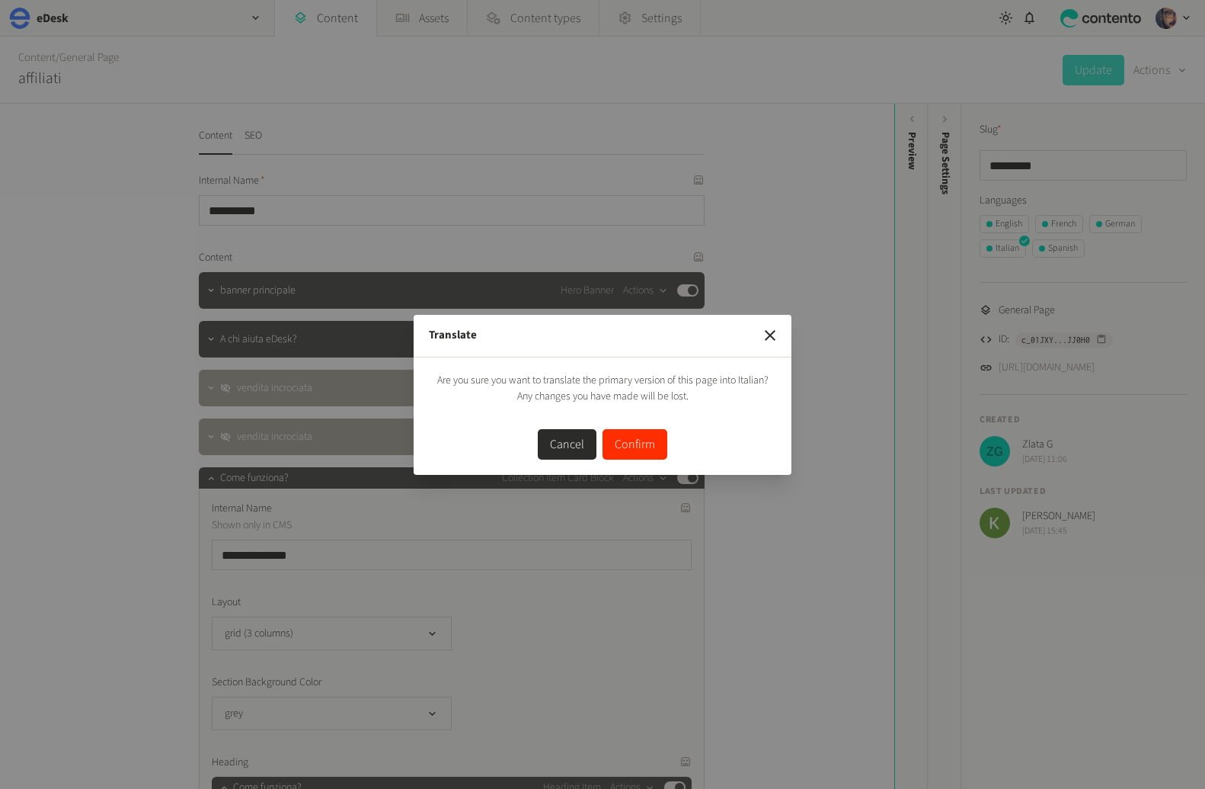
click at [633, 438] on button "Confirm" at bounding box center [635, 444] width 65 height 30
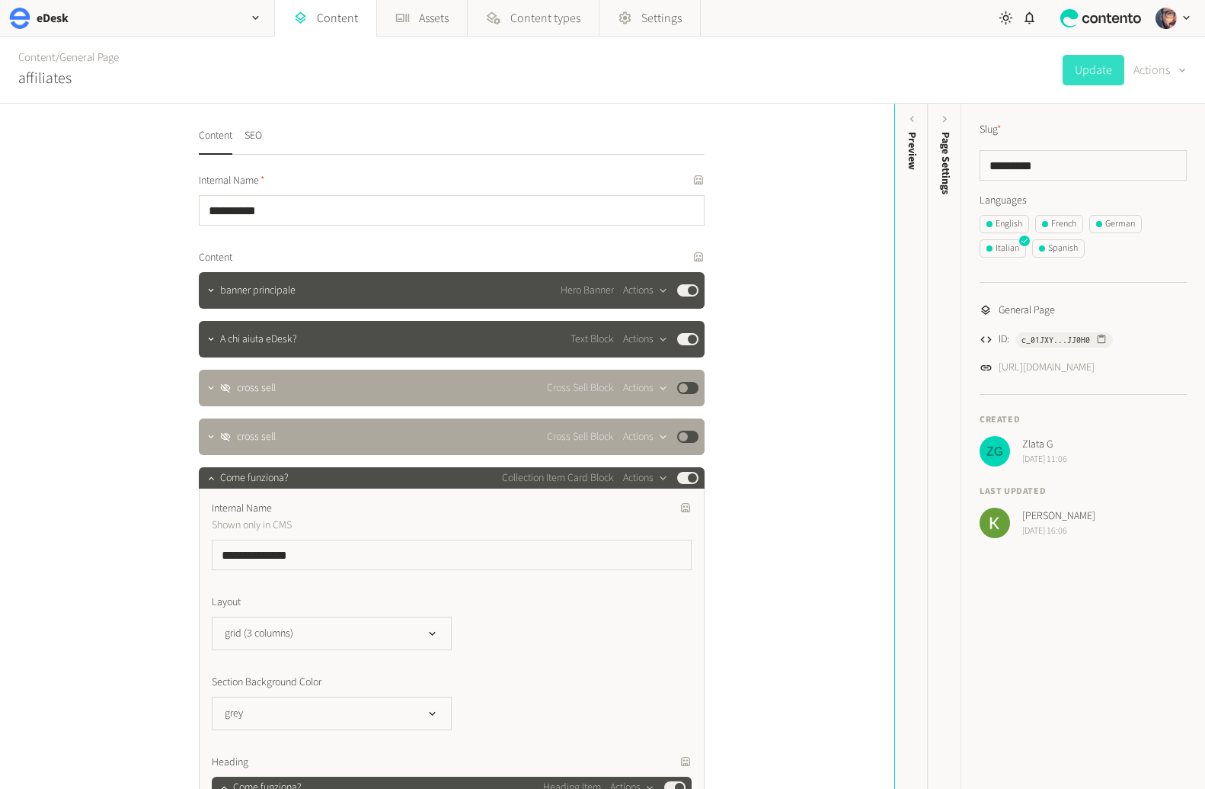
click at [1157, 60] on button "Actions" at bounding box center [1160, 70] width 53 height 30
click at [1145, 164] on button "Translate" at bounding box center [1149, 166] width 72 height 28
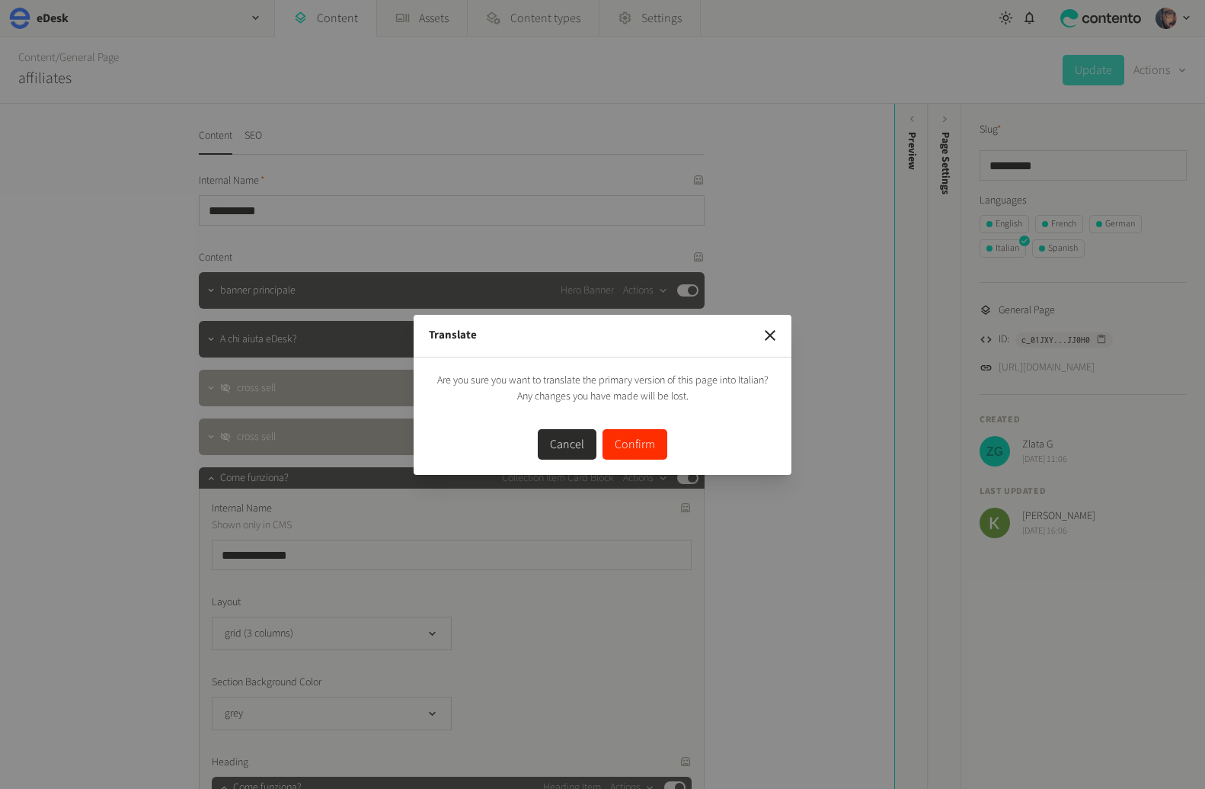
click at [630, 441] on button "Confirm" at bounding box center [635, 444] width 65 height 30
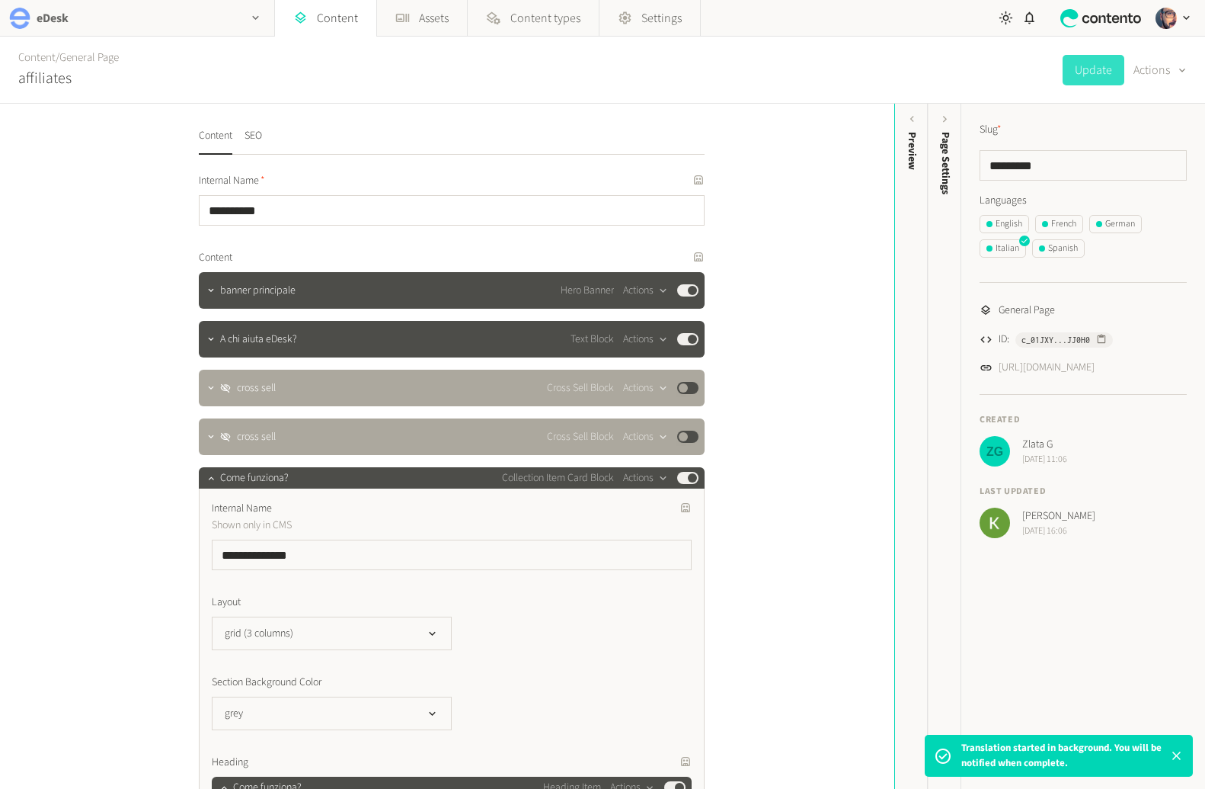
click at [101, 23] on div "eDesk" at bounding box center [137, 18] width 274 height 36
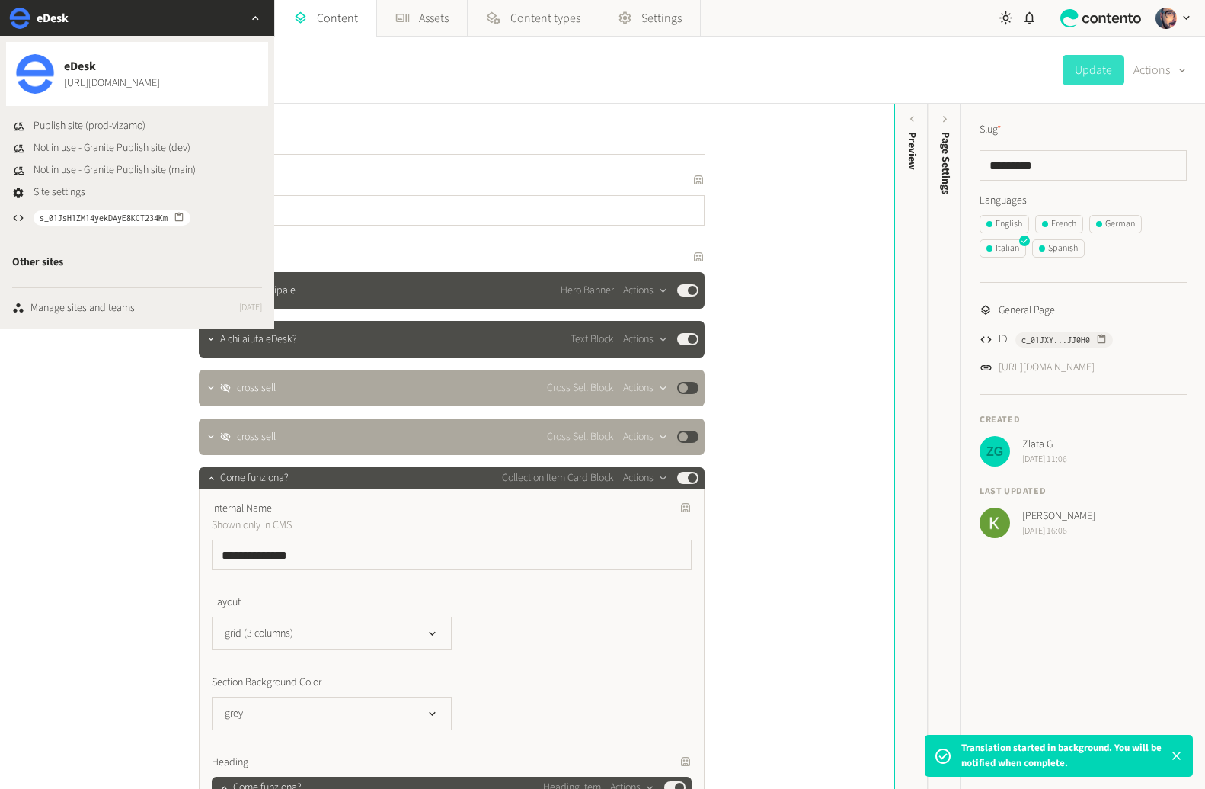
click at [104, 18] on div "eDesk" at bounding box center [137, 18] width 274 height 36
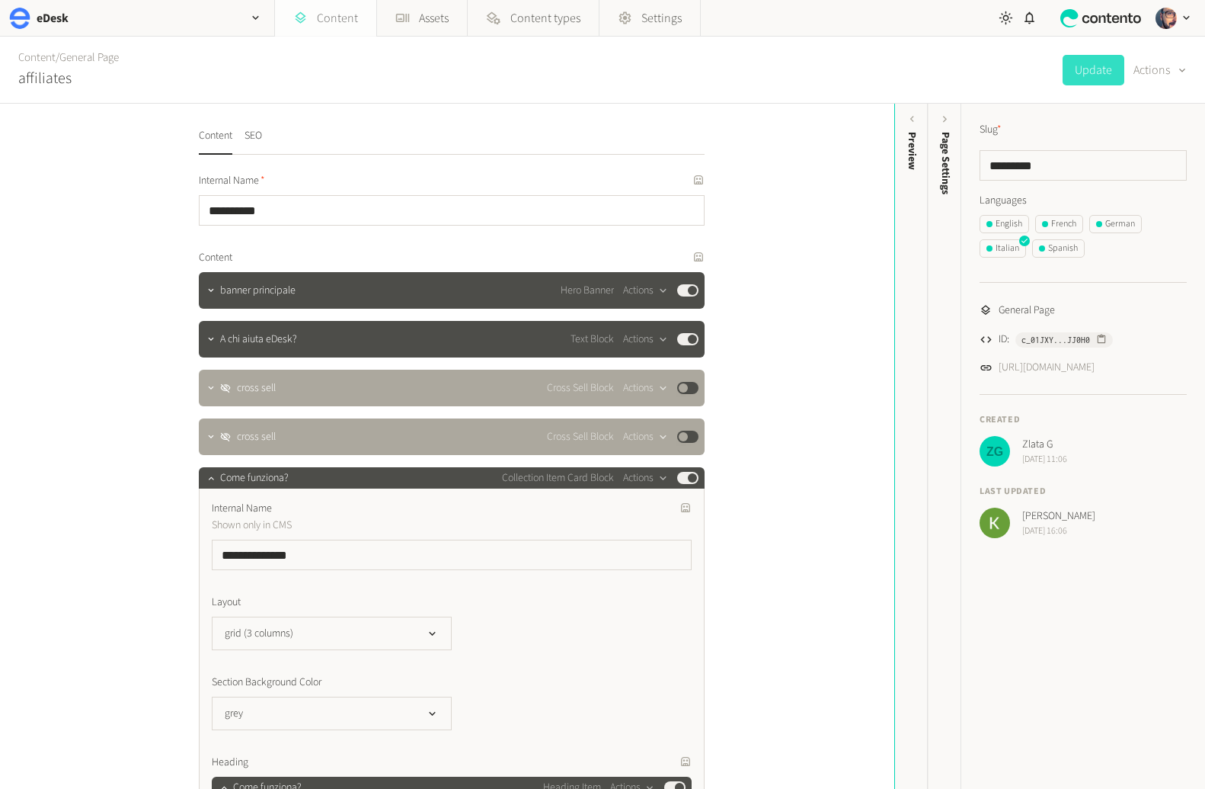
click at [336, 21] on link "Content" at bounding box center [325, 18] width 101 height 37
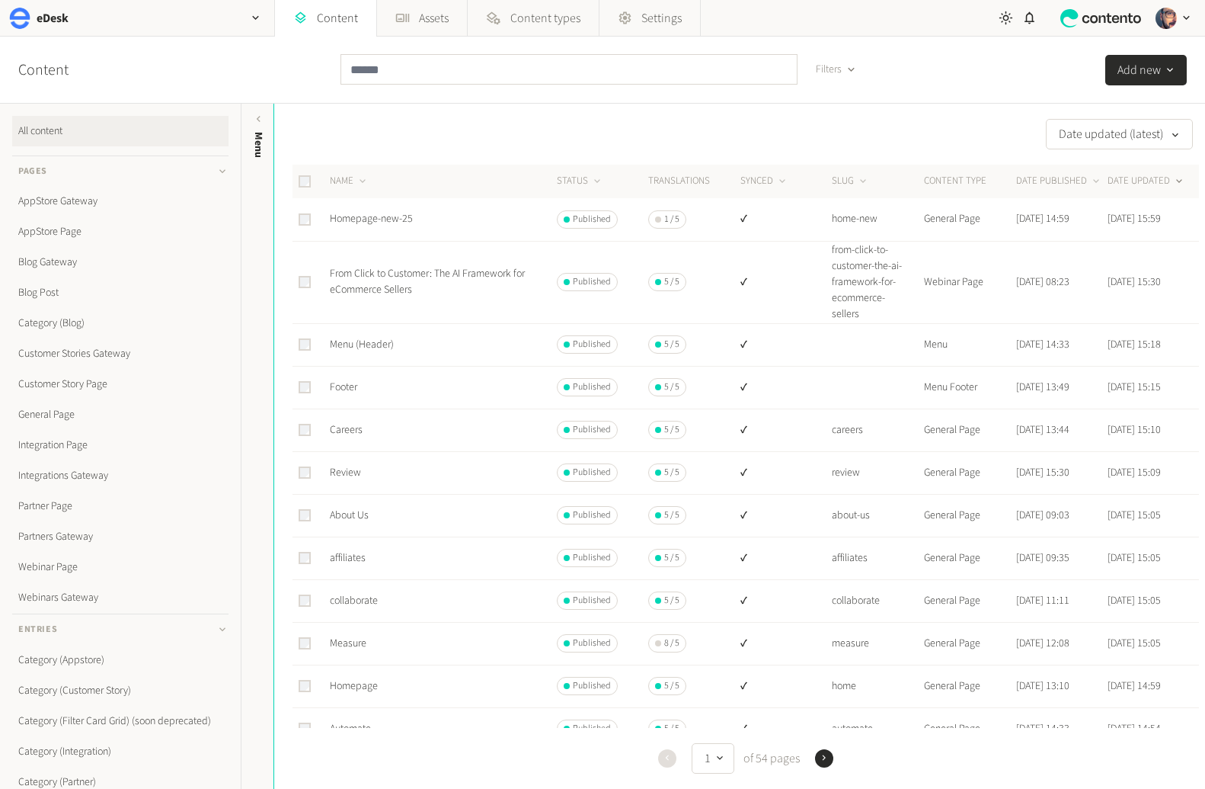
click at [818, 65] on span "Filters" at bounding box center [829, 70] width 26 height 16
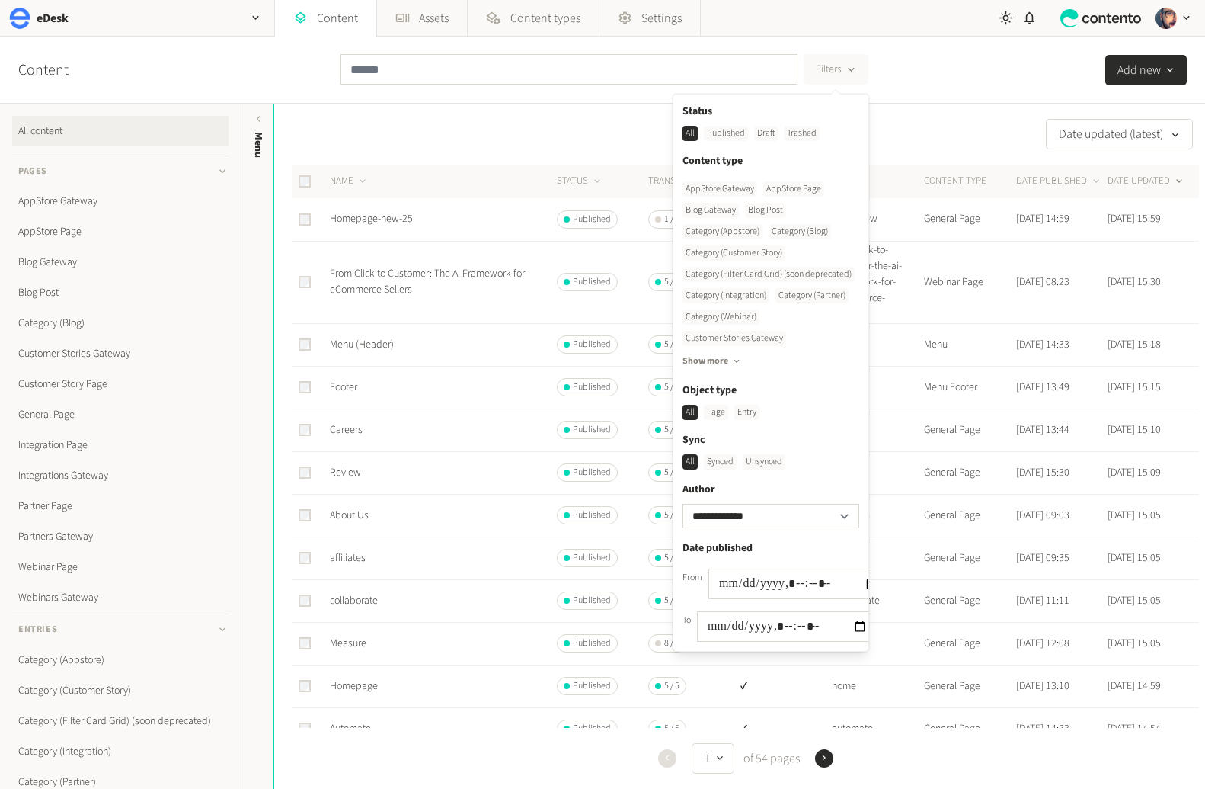
click at [755, 463] on div "Unsynced" at bounding box center [764, 461] width 43 height 15
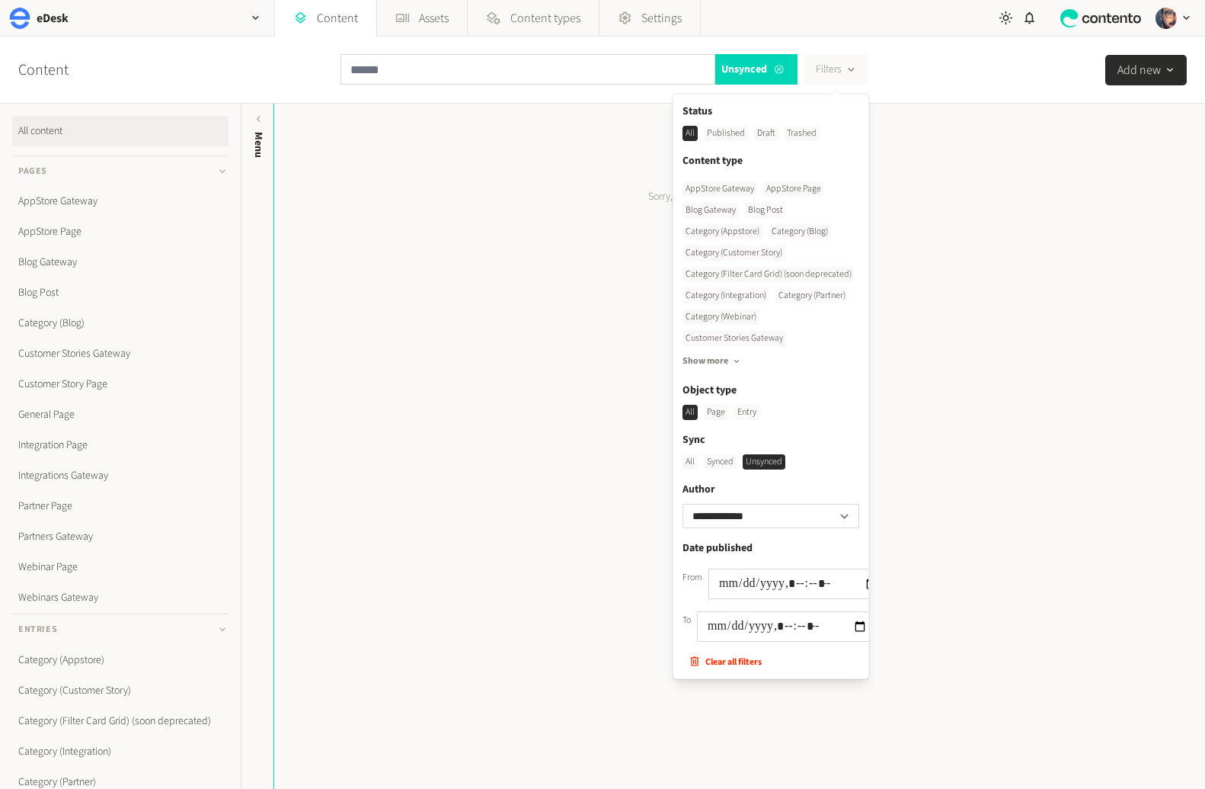
click at [778, 72] on icon at bounding box center [779, 69] width 12 height 11
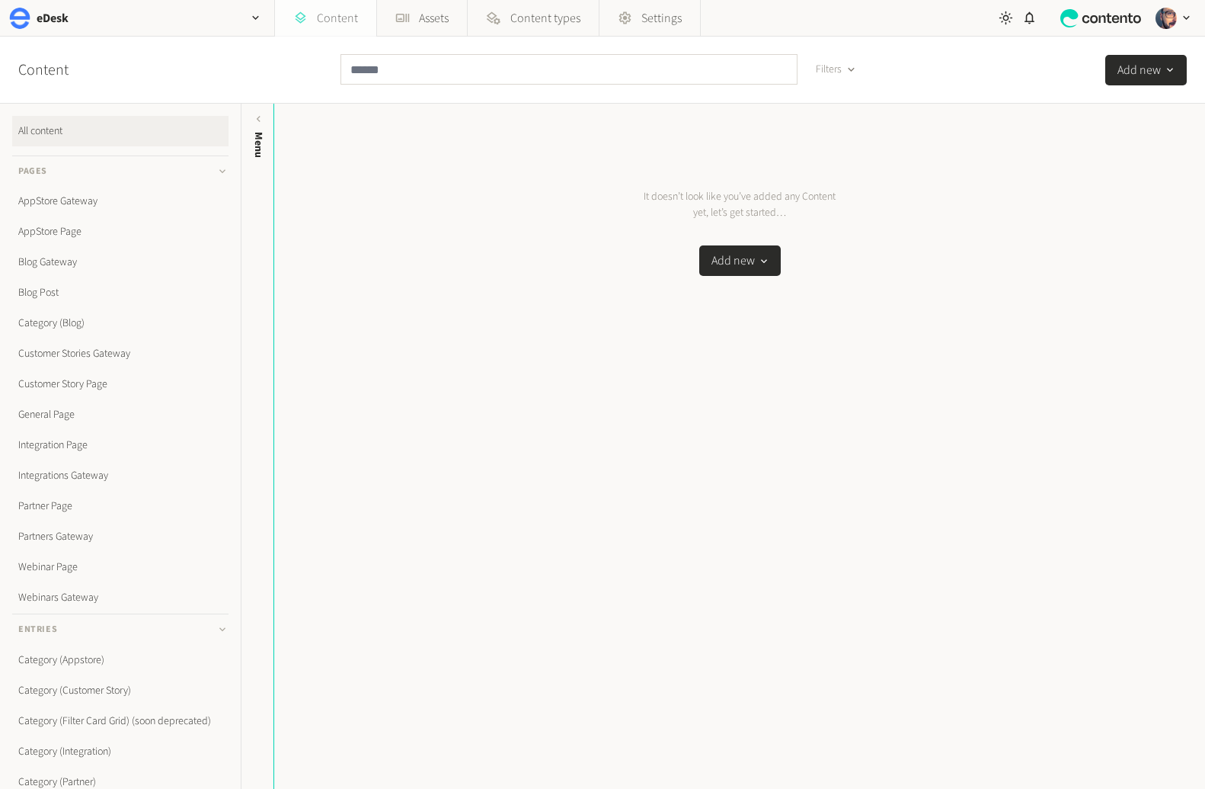
click at [320, 13] on link "Content" at bounding box center [325, 18] width 101 height 37
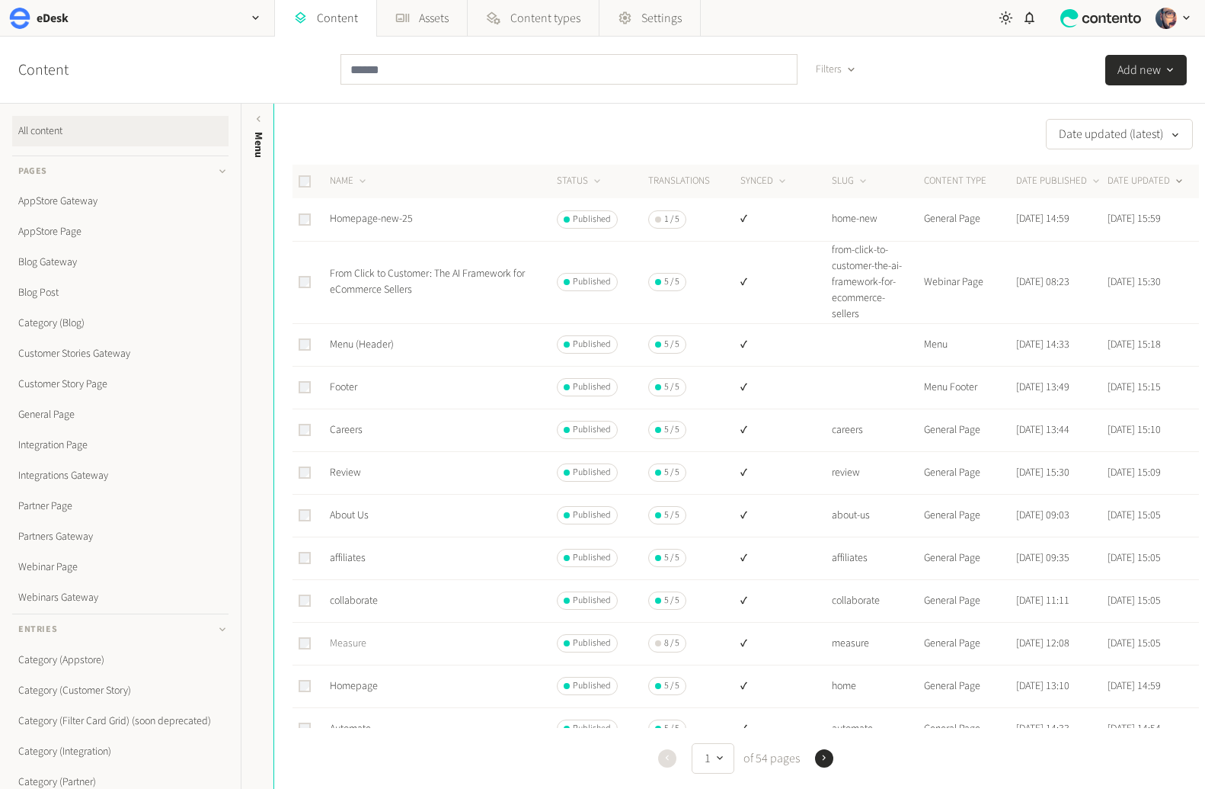
click at [350, 645] on link "Measure" at bounding box center [348, 642] width 37 height 15
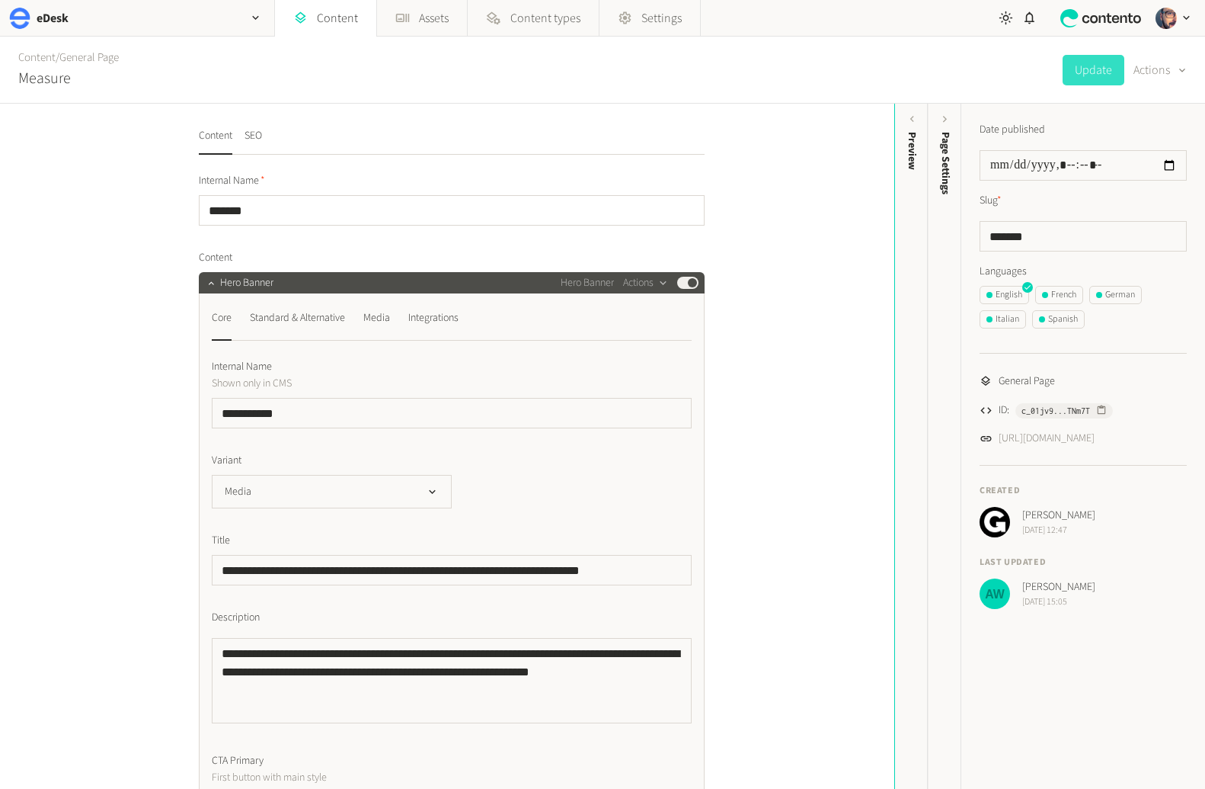
click at [1074, 406] on span "c_01jv9...TNm7T" at bounding box center [1056, 411] width 69 height 14
click at [333, 15] on link "Content" at bounding box center [325, 18] width 101 height 37
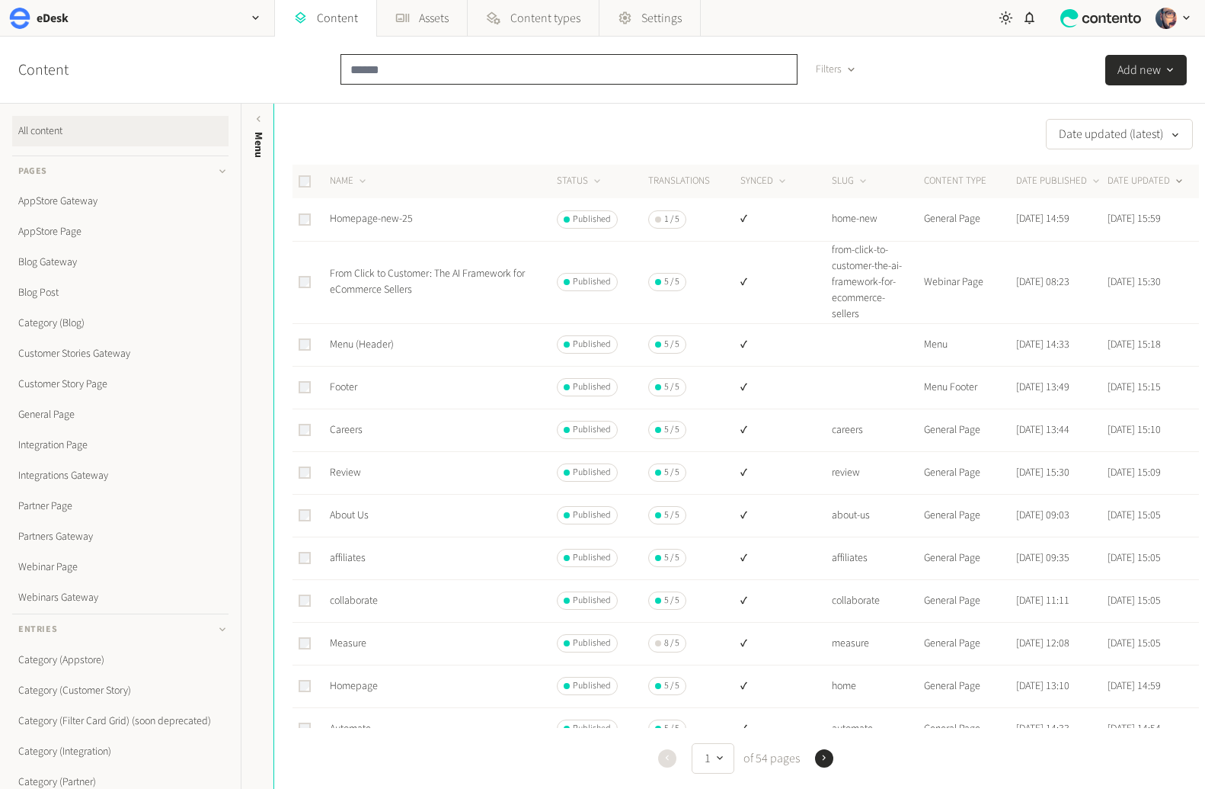
click at [424, 61] on input "text" at bounding box center [569, 69] width 457 height 30
paste input "**********"
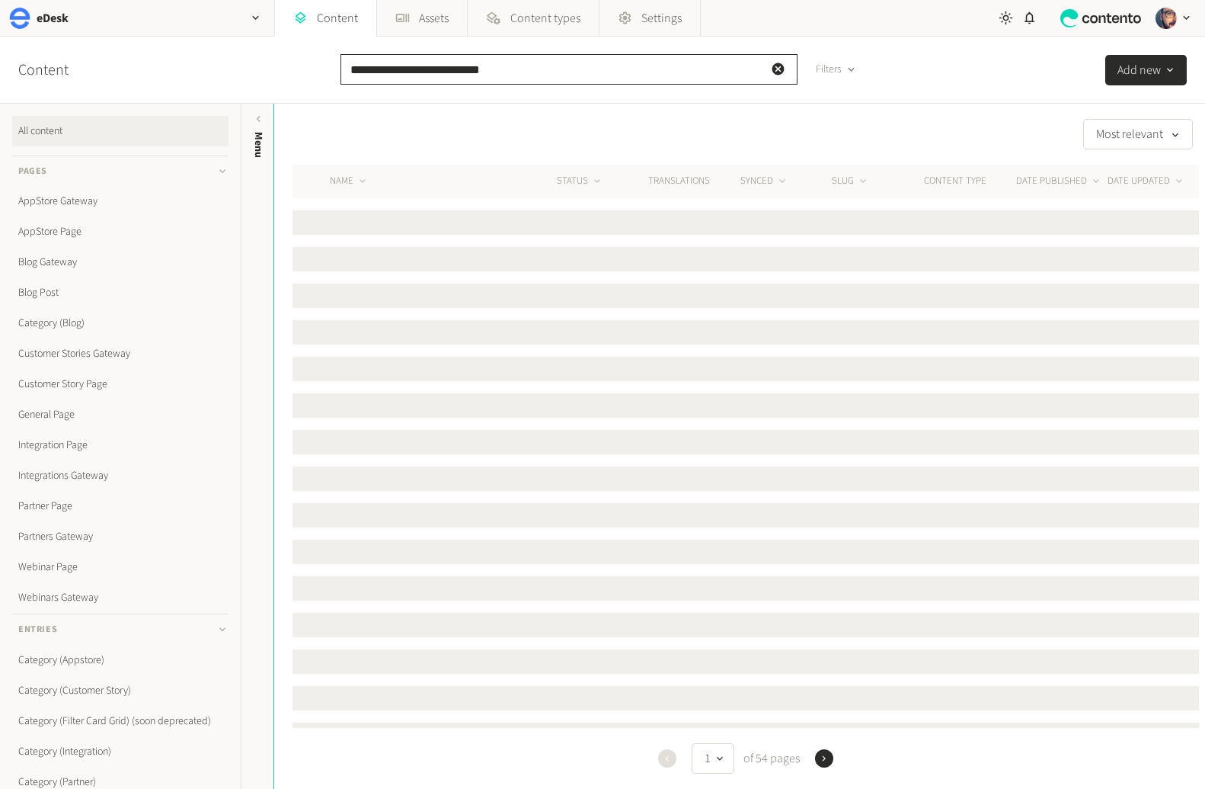
type input "**********"
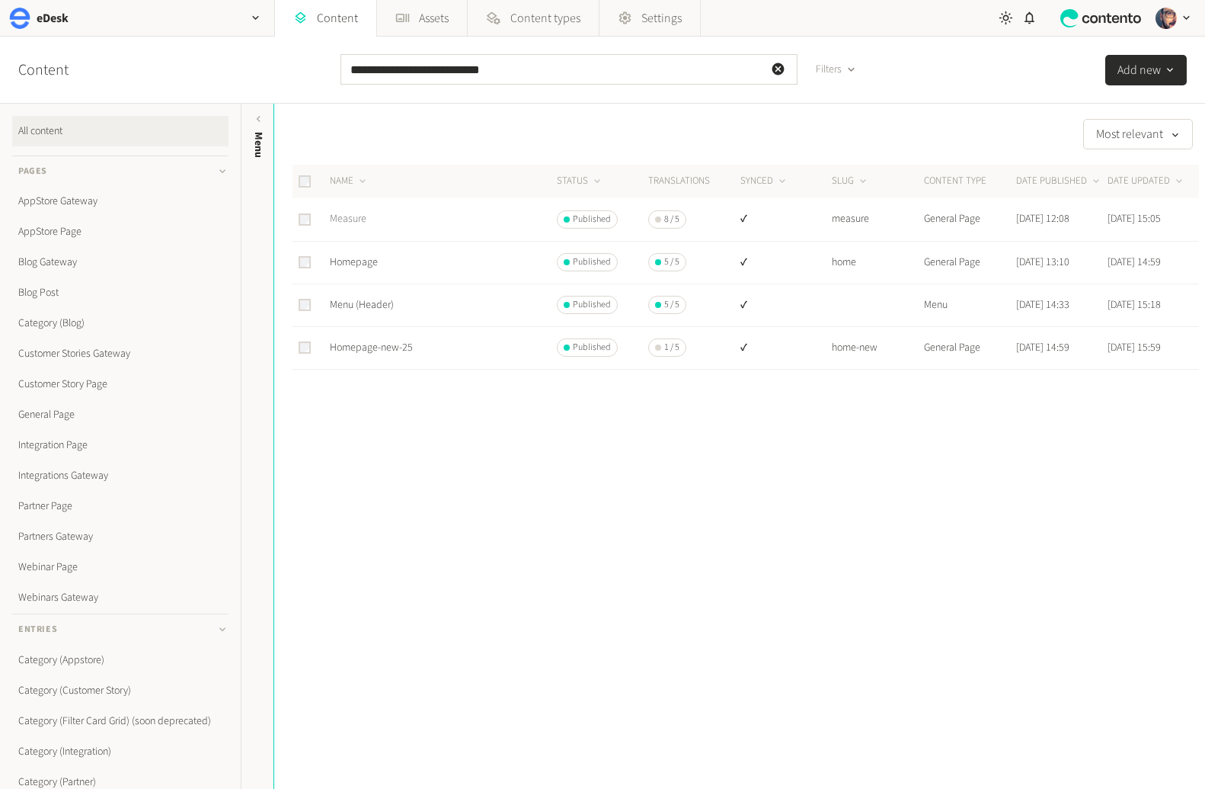
click at [360, 216] on link "Measure" at bounding box center [348, 218] width 37 height 15
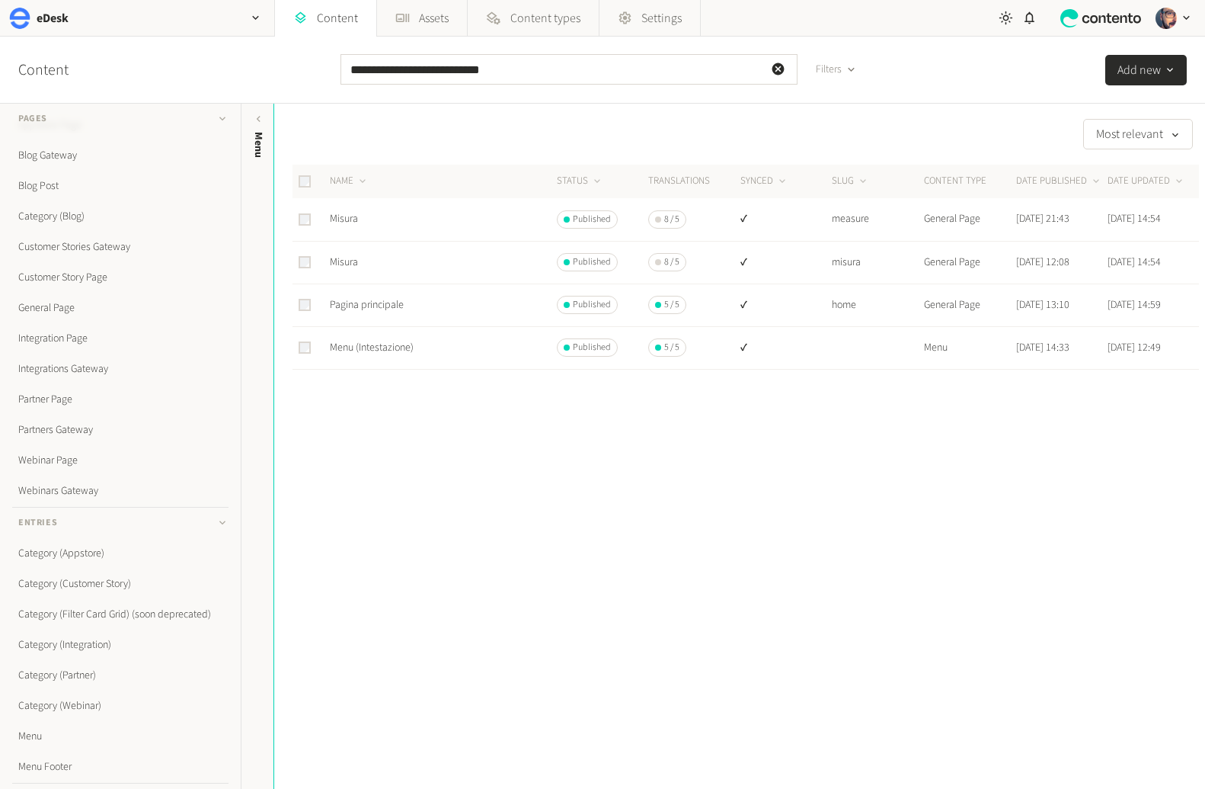
scroll to position [115, 0]
